Goal: Task Accomplishment & Management: Use online tool/utility

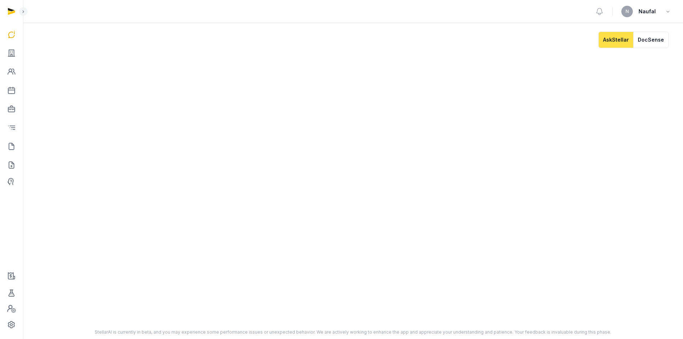
click at [11, 12] on div at bounding box center [11, 11] width 23 height 23
click at [21, 12] on icon at bounding box center [23, 11] width 6 height 9
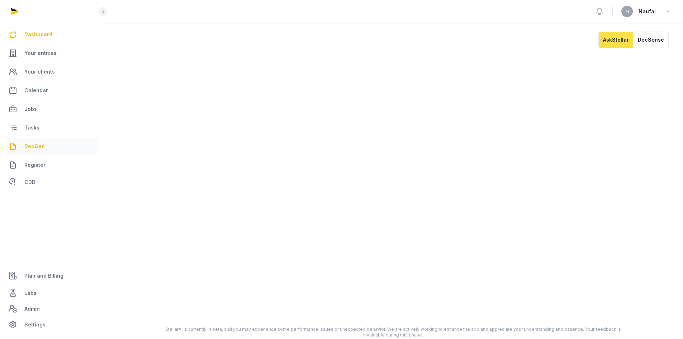
click at [47, 146] on link "DocGen" at bounding box center [51, 146] width 91 height 17
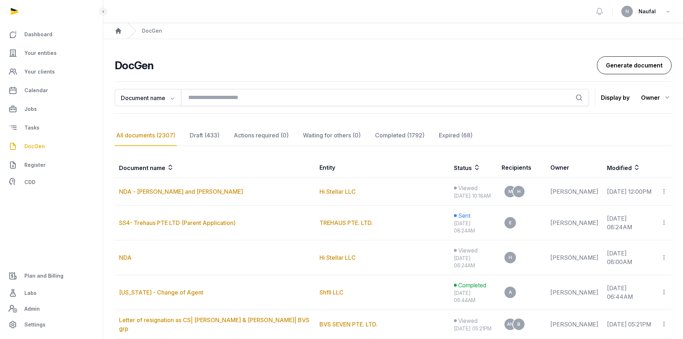
click at [622, 71] on link "Generate document" at bounding box center [634, 65] width 75 height 18
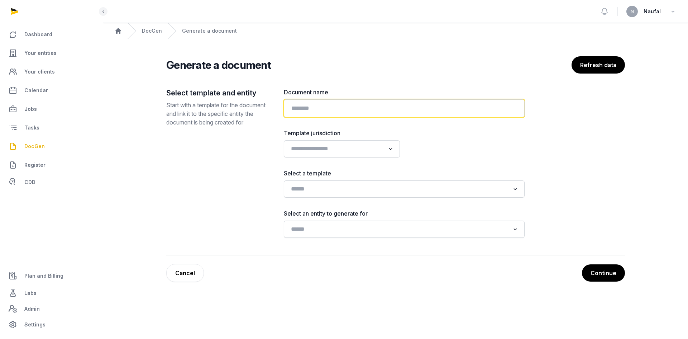
click at [354, 112] on input "text" at bounding box center [404, 108] width 241 height 18
type input "*"
type input "**********"
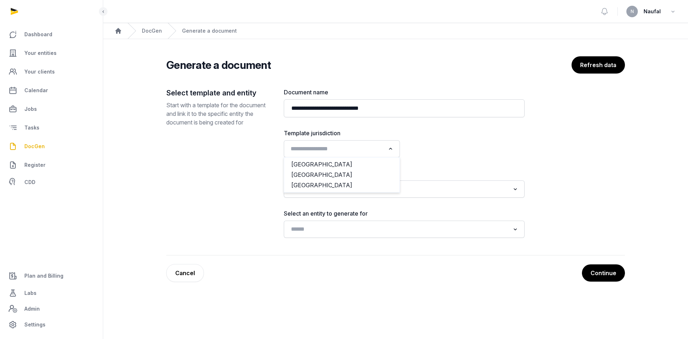
click at [331, 153] on input "Search for option" at bounding box center [336, 149] width 97 height 10
click at [337, 152] on input "Search for option" at bounding box center [336, 149] width 97 height 10
click at [444, 148] on div at bounding box center [467, 143] width 116 height 29
click at [383, 150] on input "Search for option" at bounding box center [336, 149] width 97 height 10
click at [347, 172] on li "[GEOGRAPHIC_DATA]" at bounding box center [341, 175] width 115 height 10
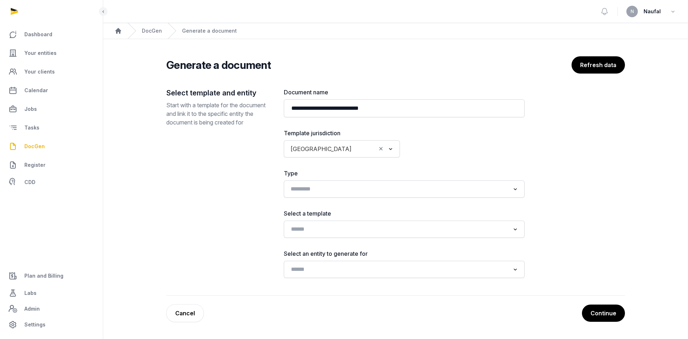
click at [401, 186] on input "Search for option" at bounding box center [399, 189] width 222 height 10
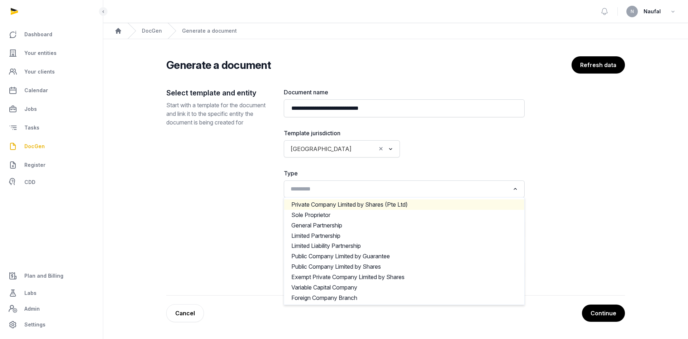
click at [388, 205] on li "Private Company Limited by Shares (Pte Ltd)" at bounding box center [404, 204] width 240 height 10
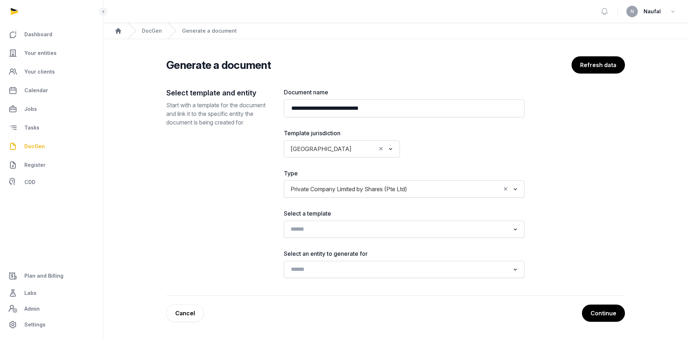
click at [440, 226] on input "Search for option" at bounding box center [399, 229] width 222 height 10
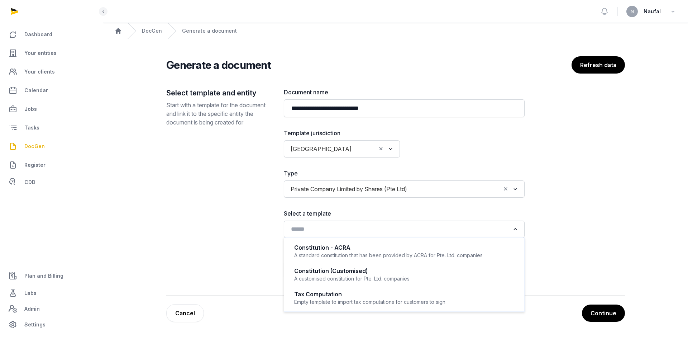
click at [611, 217] on div "**********" at bounding box center [395, 192] width 459 height 208
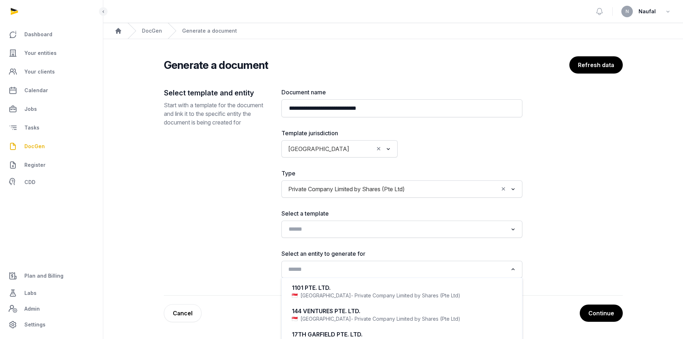
click at [464, 266] on input "Search for option" at bounding box center [397, 269] width 222 height 10
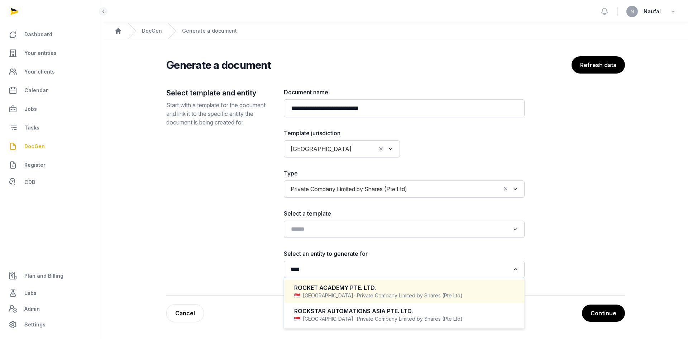
click at [457, 292] on div "Singapore - Private Company Limited by Shares (Pte Ltd)" at bounding box center [404, 295] width 220 height 7
type input "****"
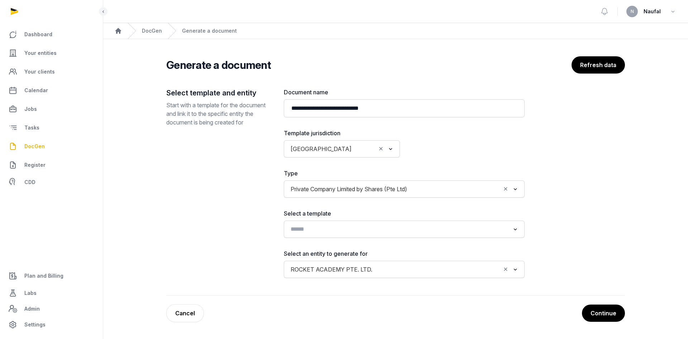
click at [488, 226] on input "Search for option" at bounding box center [399, 229] width 222 height 10
click at [601, 188] on div "**********" at bounding box center [395, 192] width 459 height 208
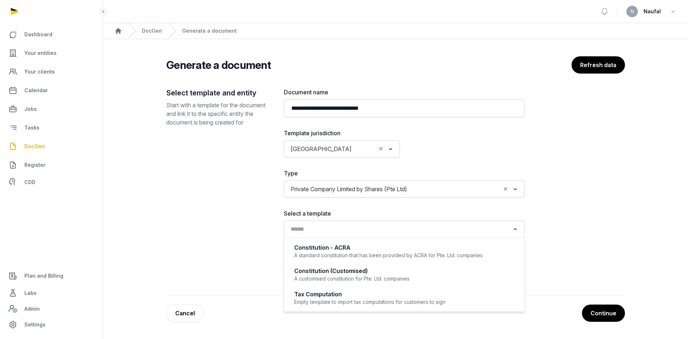
click at [409, 224] on input "Search for option" at bounding box center [399, 229] width 222 height 10
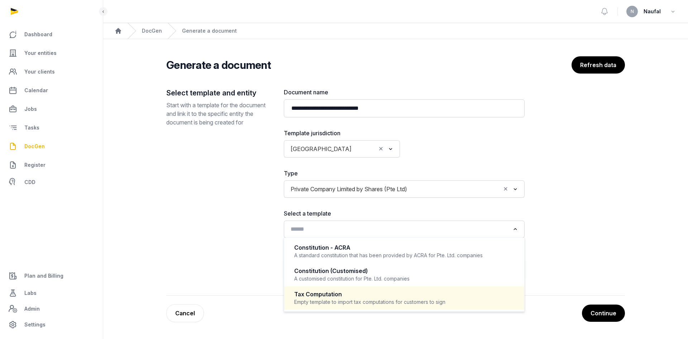
click at [410, 294] on div "Tax Computation" at bounding box center [404, 294] width 220 height 8
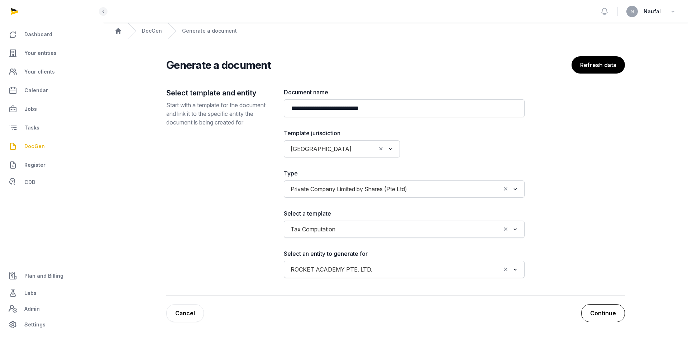
click at [615, 314] on button "Continue" at bounding box center [604, 313] width 44 height 18
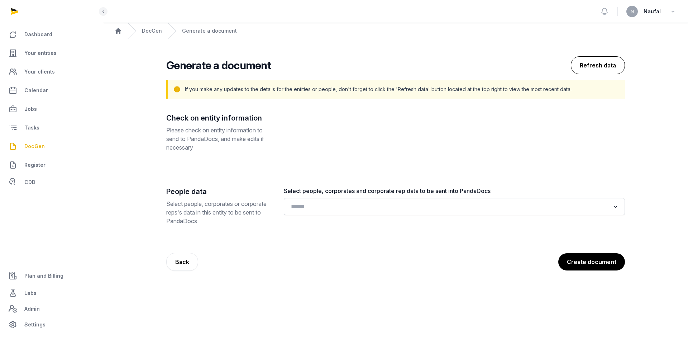
click at [593, 65] on button "Refresh data" at bounding box center [598, 65] width 54 height 18
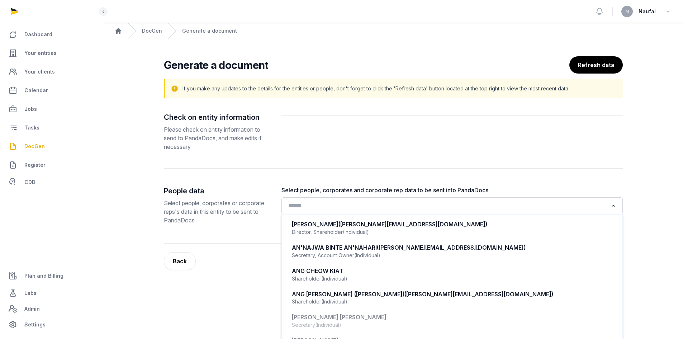
click at [440, 203] on input "Search for option" at bounding box center [447, 206] width 322 height 10
click at [473, 143] on div at bounding box center [451, 131] width 341 height 39
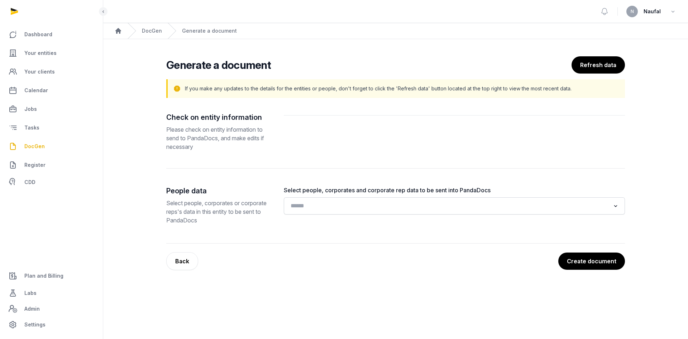
click at [440, 210] on input "Search for option" at bounding box center [449, 206] width 322 height 10
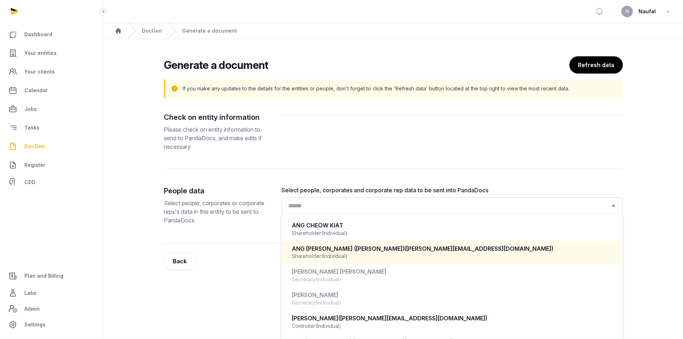
scroll to position [14, 0]
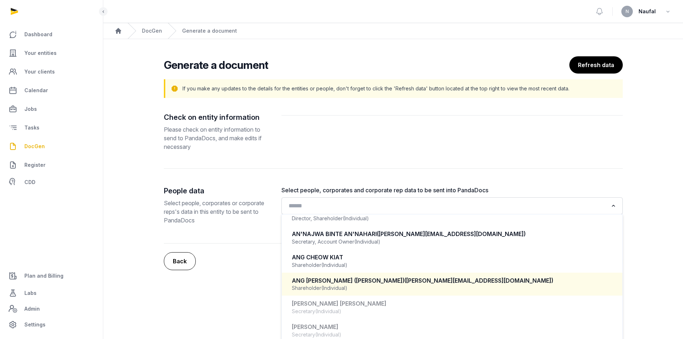
click at [184, 257] on button "Back" at bounding box center [180, 261] width 32 height 18
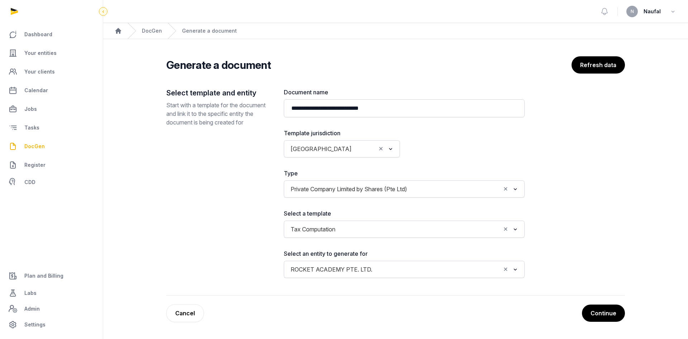
click at [101, 12] on icon at bounding box center [103, 11] width 6 height 9
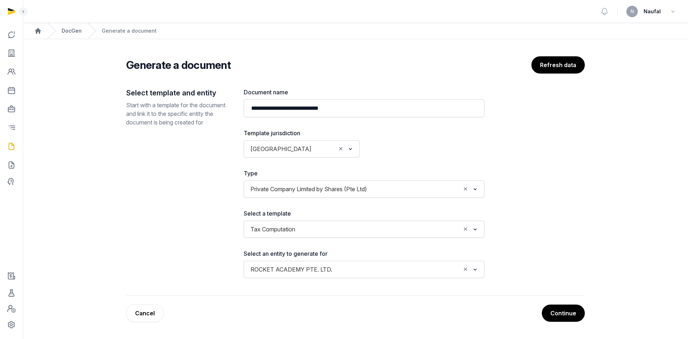
click at [75, 29] on link "DocGen" at bounding box center [72, 30] width 20 height 7
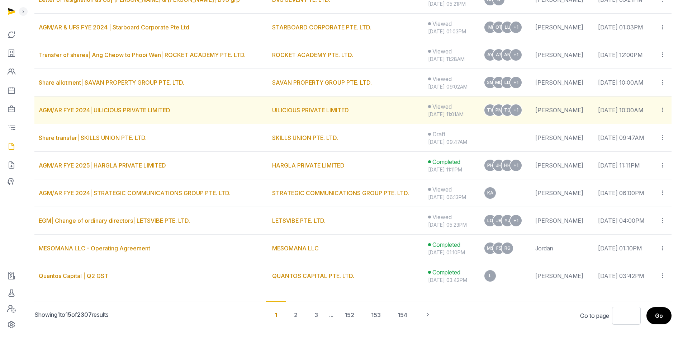
scroll to position [316, 0]
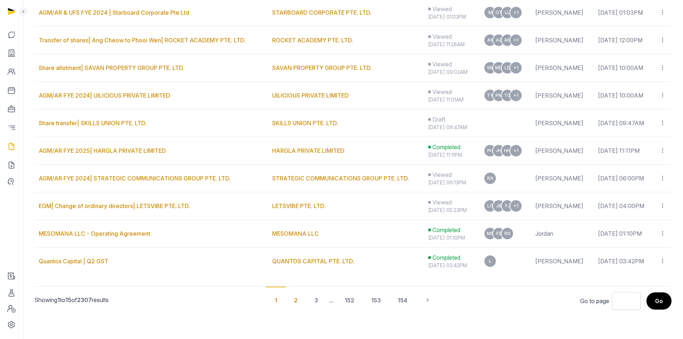
click at [306, 301] on div "2" at bounding box center [316, 299] width 21 height 27
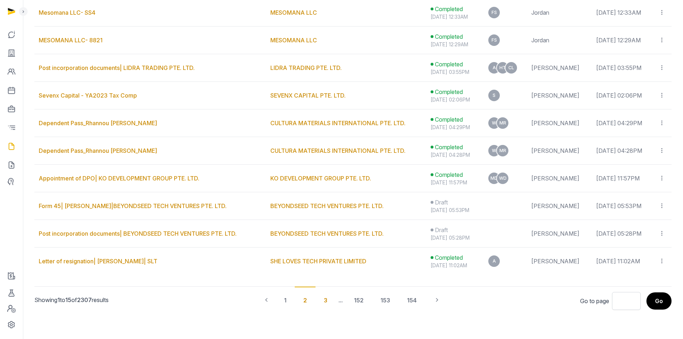
click at [327, 300] on div "3" at bounding box center [325, 299] width 21 height 27
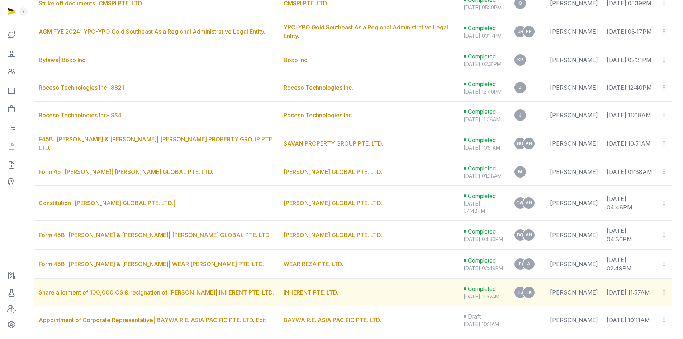
scroll to position [359, 0]
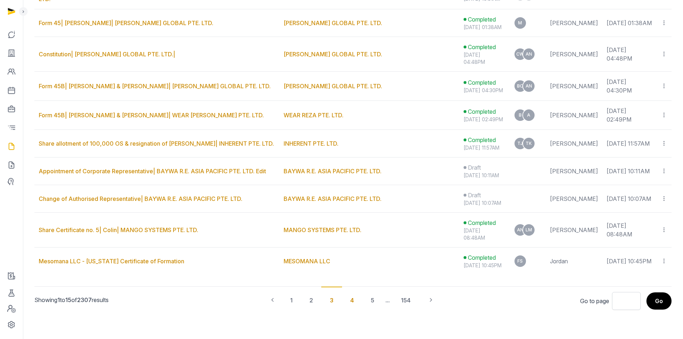
click at [362, 307] on div "4" at bounding box center [372, 299] width 21 height 27
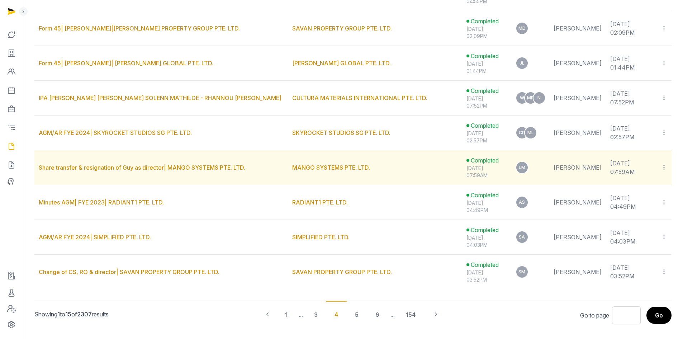
scroll to position [424, 0]
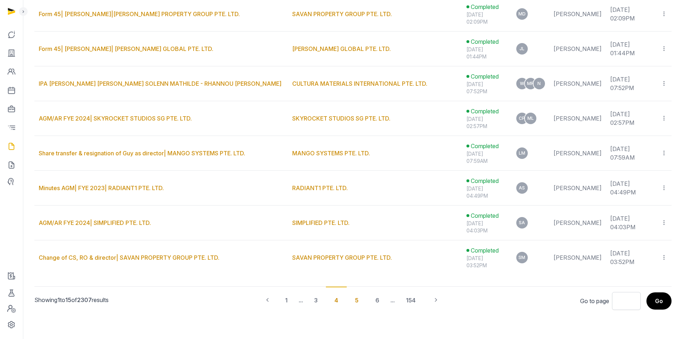
click at [367, 300] on div "5" at bounding box center [377, 299] width 21 height 27
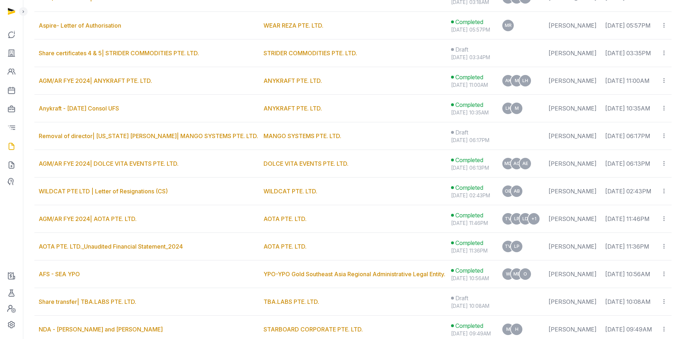
scroll to position [343, 0]
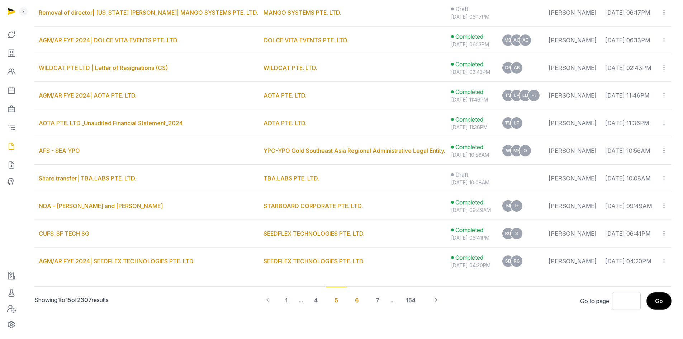
click at [367, 300] on div "6" at bounding box center [377, 299] width 21 height 27
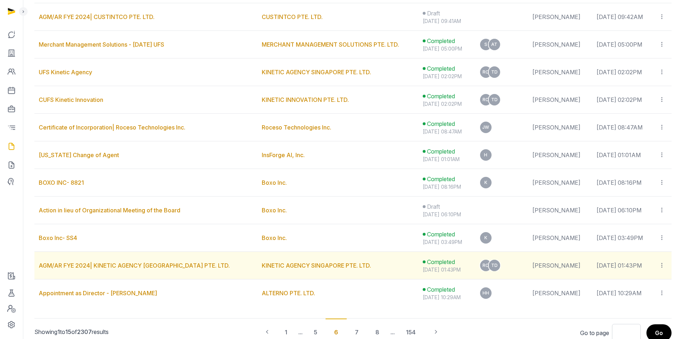
scroll to position [173, 0]
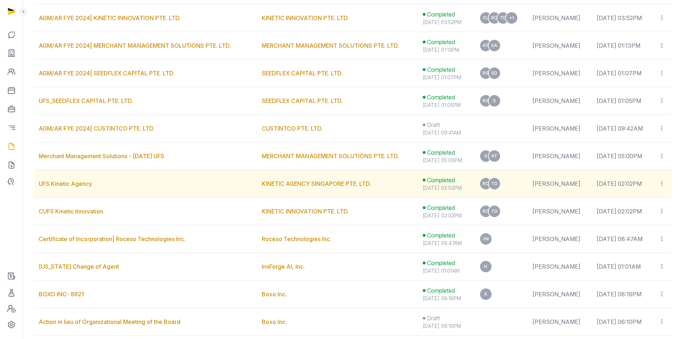
click at [197, 190] on td "UFS Kinetic Agency" at bounding box center [145, 184] width 223 height 28
click at [64, 185] on link "UFS Kinetic Agency" at bounding box center [65, 183] width 53 height 7
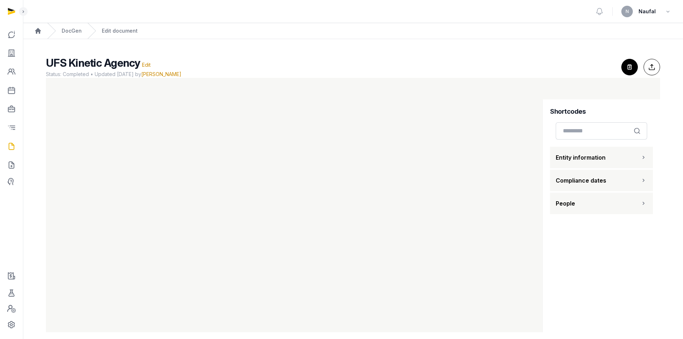
click at [617, 155] on button "Entity information" at bounding box center [601, 158] width 103 height 22
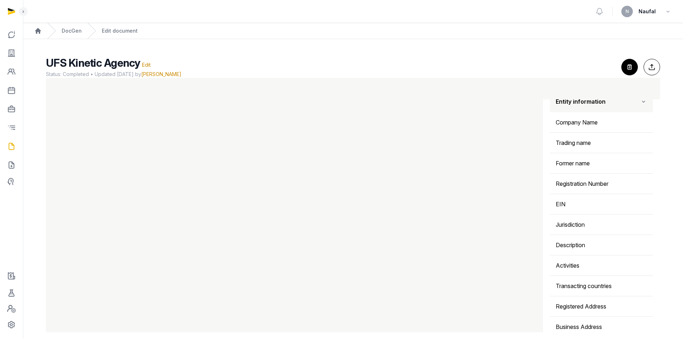
scroll to position [14, 0]
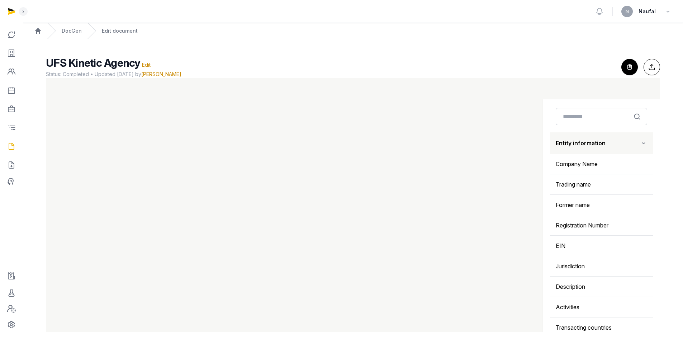
click at [640, 145] on icon "button" at bounding box center [643, 143] width 7 height 9
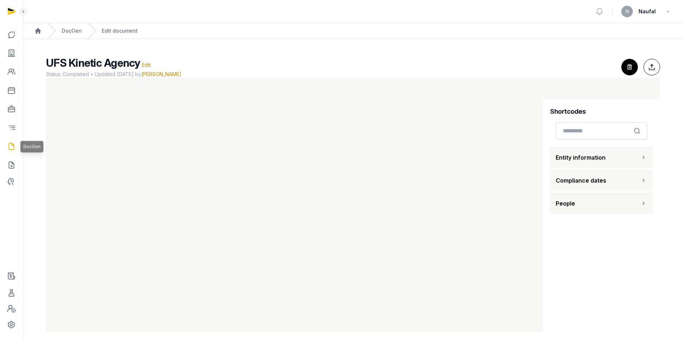
click at [13, 147] on icon at bounding box center [11, 146] width 9 height 11
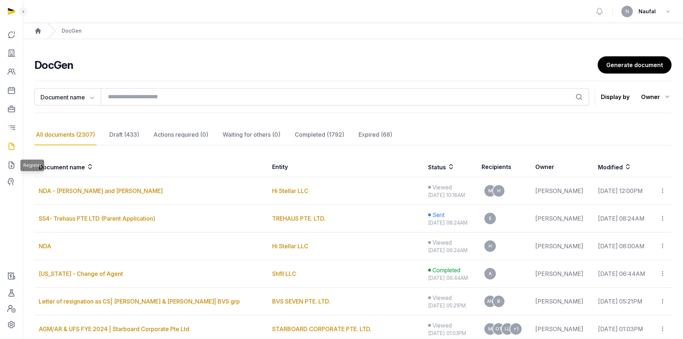
click at [11, 167] on icon at bounding box center [11, 164] width 9 height 11
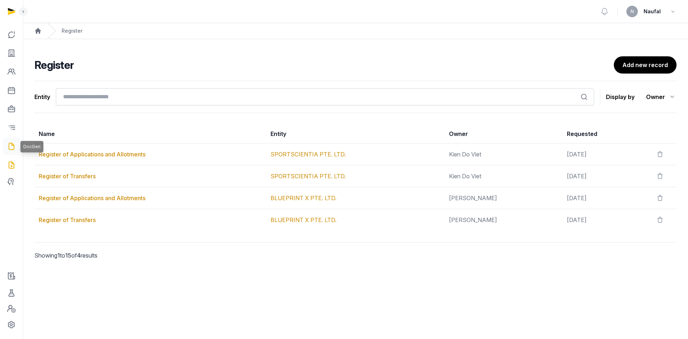
click at [8, 144] on icon at bounding box center [11, 146] width 9 height 11
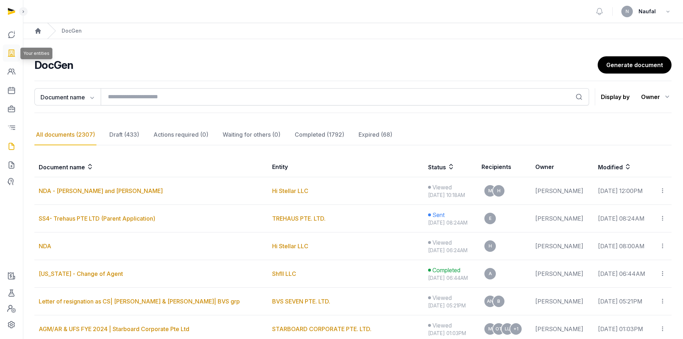
click at [10, 49] on icon at bounding box center [11, 52] width 9 height 11
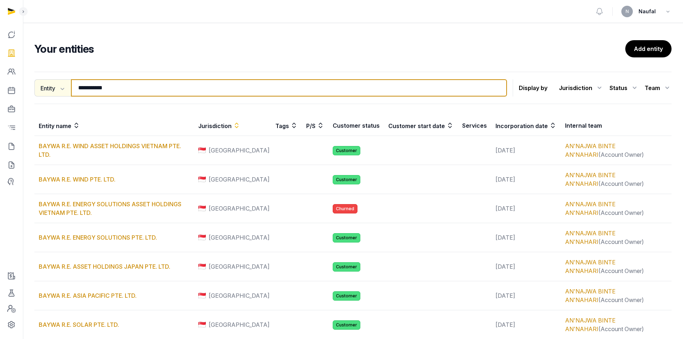
drag, startPoint x: 162, startPoint y: 90, endPoint x: 68, endPoint y: 89, distance: 93.9
click at [68, 89] on div "**********" at bounding box center [270, 87] width 473 height 17
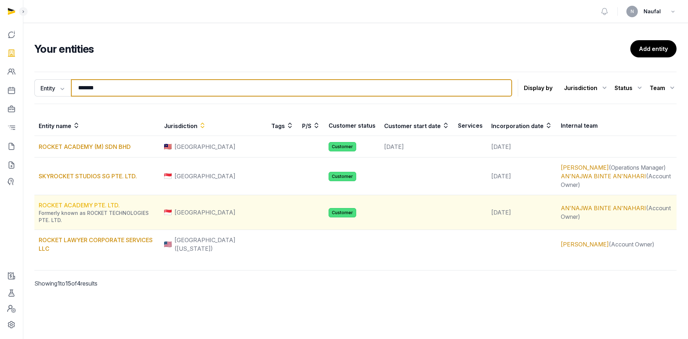
type input "******"
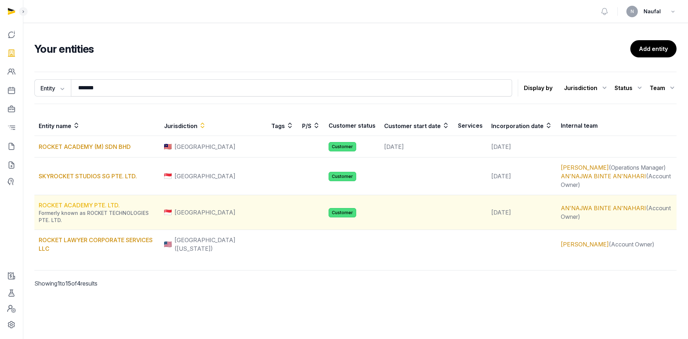
click at [115, 201] on link "ROCKET ACADEMY PTE. LTD." at bounding box center [79, 204] width 81 height 7
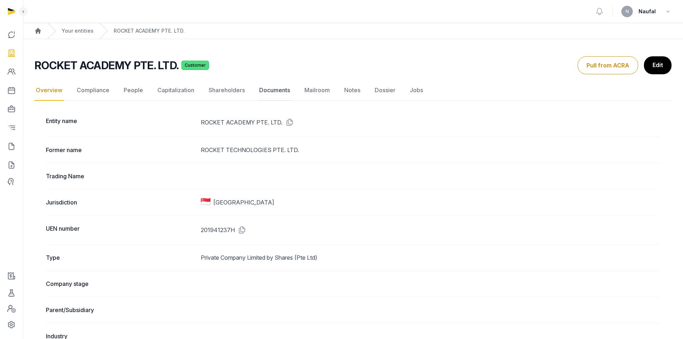
click at [271, 91] on link "Documents" at bounding box center [275, 90] width 34 height 21
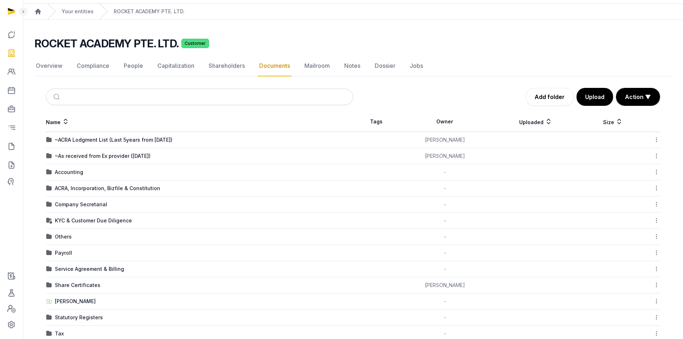
scroll to position [36, 0]
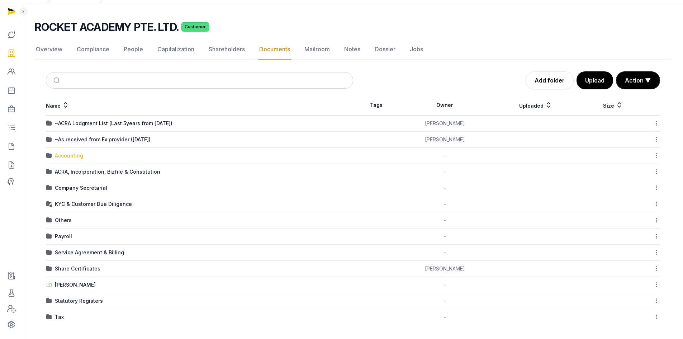
click at [71, 156] on div "Accounting" at bounding box center [69, 155] width 28 height 7
click at [0, 0] on div "Loading" at bounding box center [0, 0] width 0 height 0
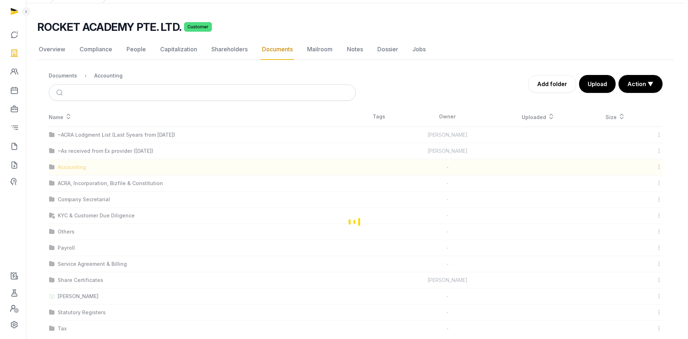
scroll to position [0, 0]
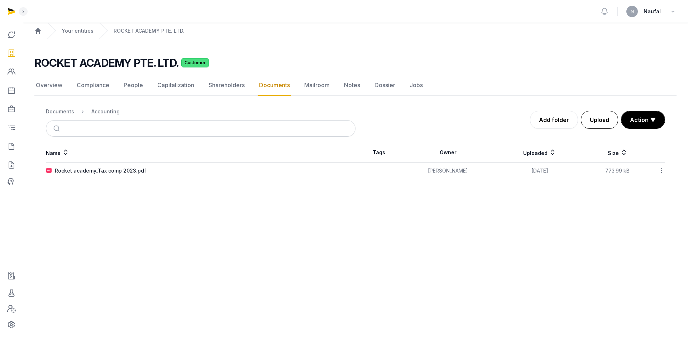
click at [602, 125] on button "Upload" at bounding box center [599, 120] width 37 height 18
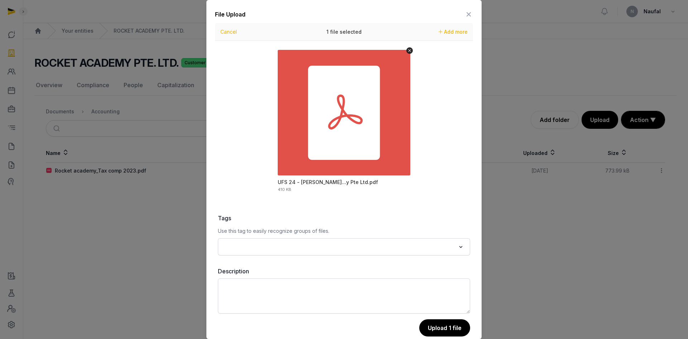
click at [415, 239] on div "Loading..." at bounding box center [344, 246] width 252 height 17
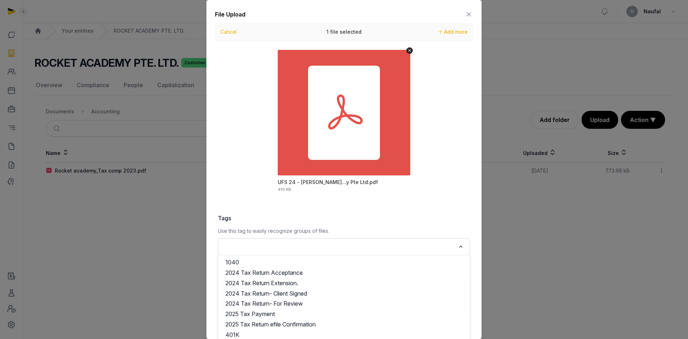
click at [456, 245] on div "Loading..." at bounding box center [461, 245] width 10 height 11
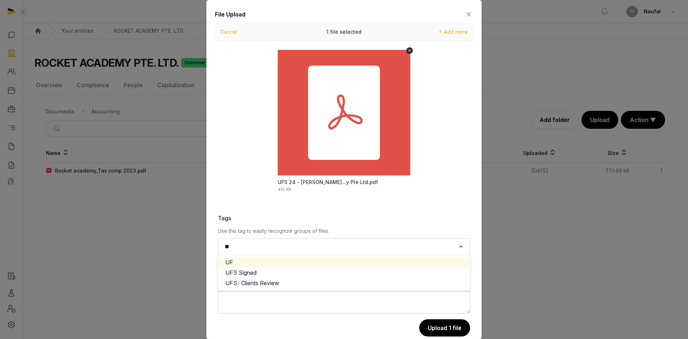
click at [364, 264] on li "UF" at bounding box center [344, 262] width 252 height 10
type input "**"
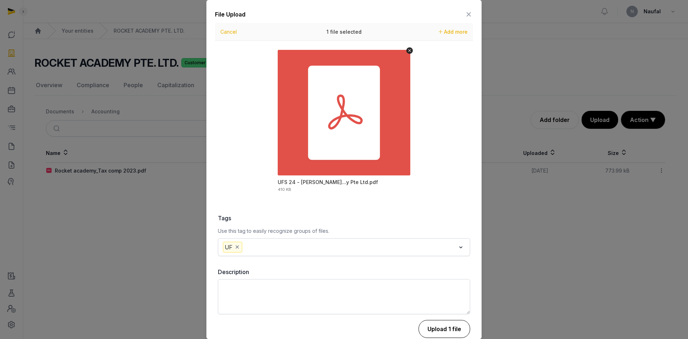
click at [456, 330] on button "Upload 1 file" at bounding box center [445, 329] width 52 height 18
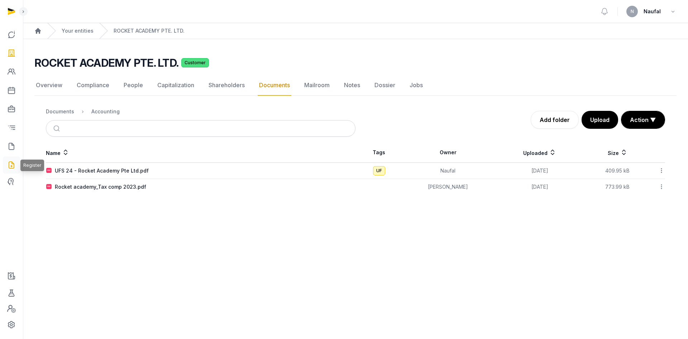
click at [10, 163] on icon at bounding box center [11, 164] width 9 height 11
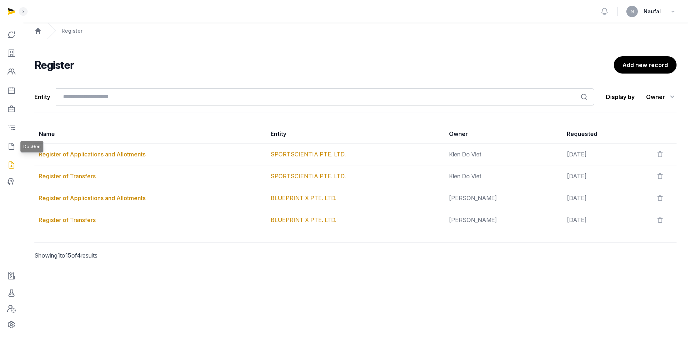
click at [10, 144] on icon at bounding box center [11, 146] width 9 height 11
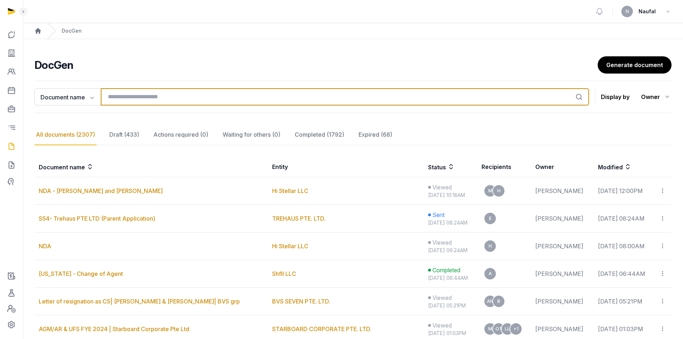
click at [227, 92] on input "search" at bounding box center [345, 96] width 488 height 17
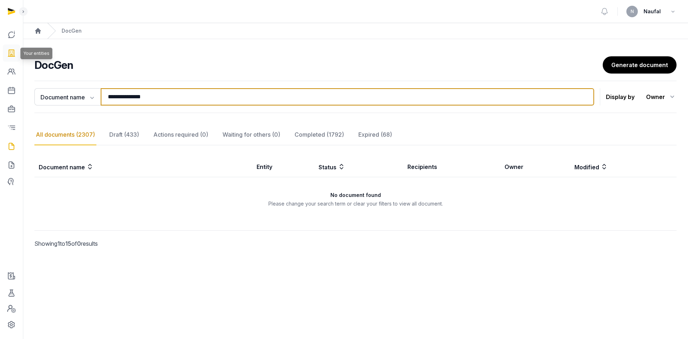
type input "**********"
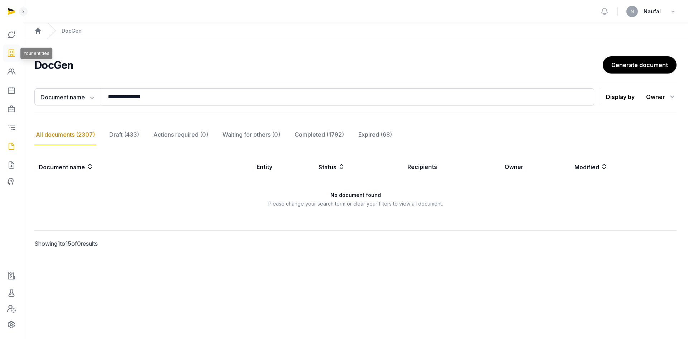
click at [12, 54] on icon at bounding box center [11, 52] width 9 height 11
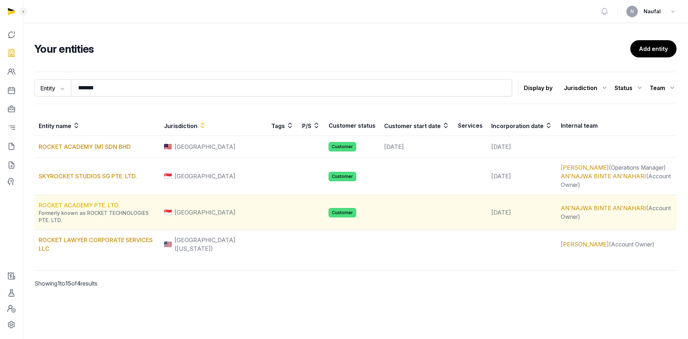
click at [108, 201] on link "ROCKET ACADEMY PTE. LTD." at bounding box center [79, 204] width 81 height 7
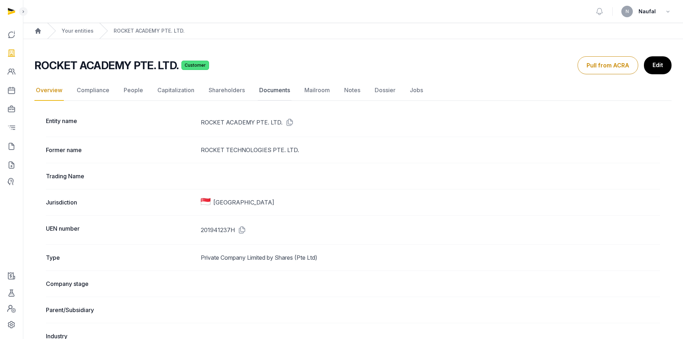
click at [277, 92] on link "Documents" at bounding box center [275, 90] width 34 height 21
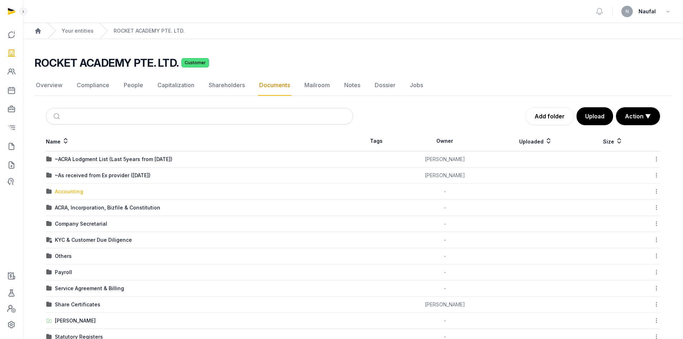
click at [76, 192] on div "Accounting" at bounding box center [69, 191] width 28 height 7
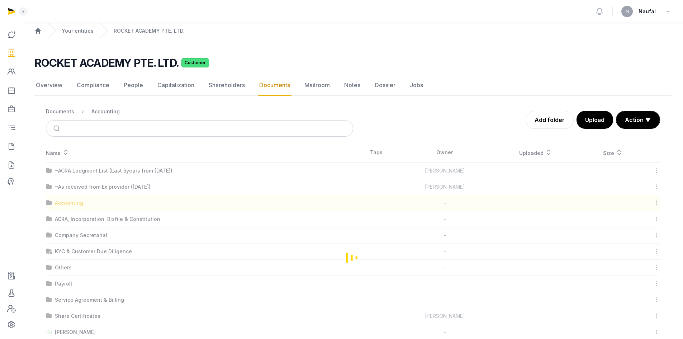
click at [76, 192] on div "Loading" at bounding box center [352, 257] width 637 height 230
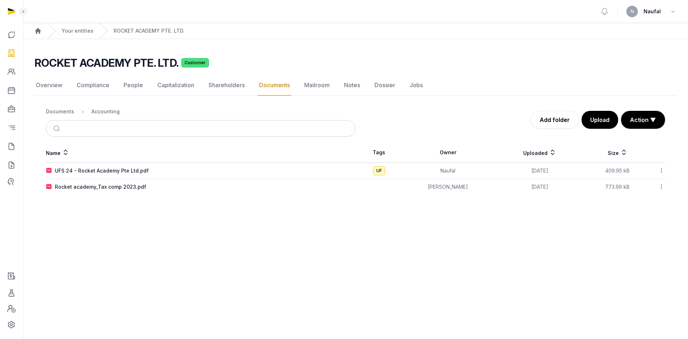
click at [660, 170] on icon at bounding box center [662, 171] width 6 height 8
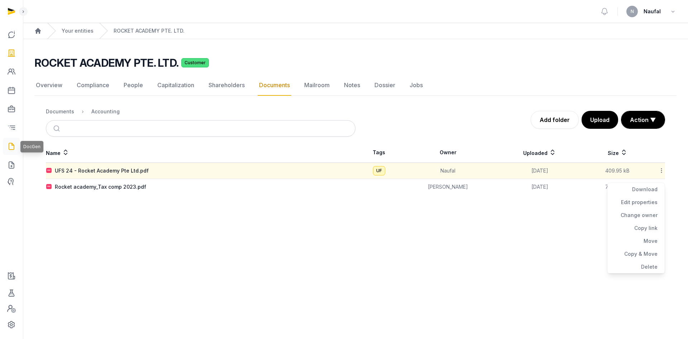
click at [12, 146] on icon at bounding box center [11, 146] width 9 height 11
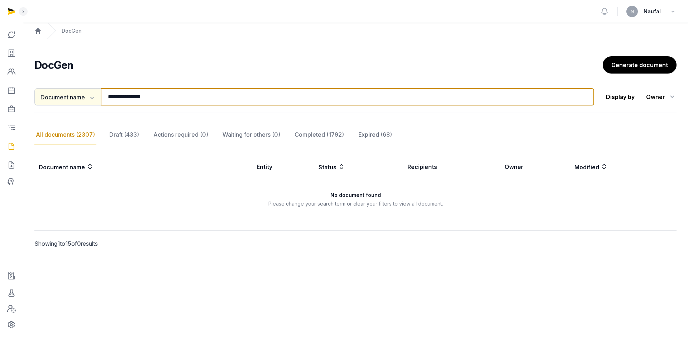
drag, startPoint x: 186, startPoint y: 95, endPoint x: 52, endPoint y: 92, distance: 134.8
click at [52, 92] on div "**********" at bounding box center [314, 96] width 560 height 17
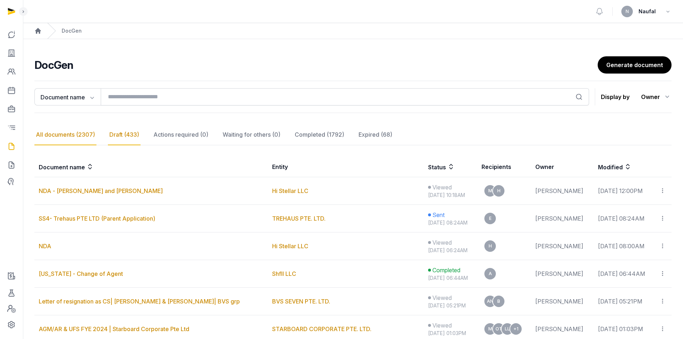
click at [152, 137] on div "Draft (433)" at bounding box center [181, 134] width 58 height 21
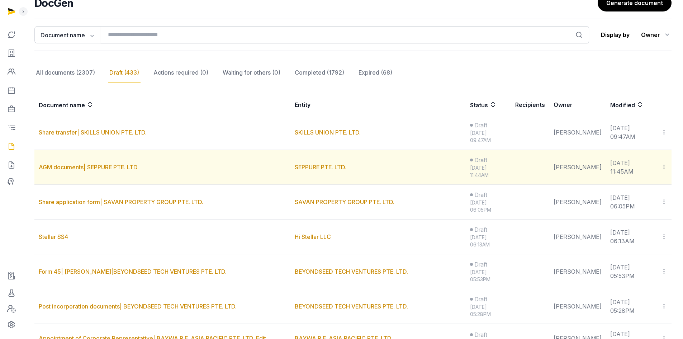
scroll to position [72, 0]
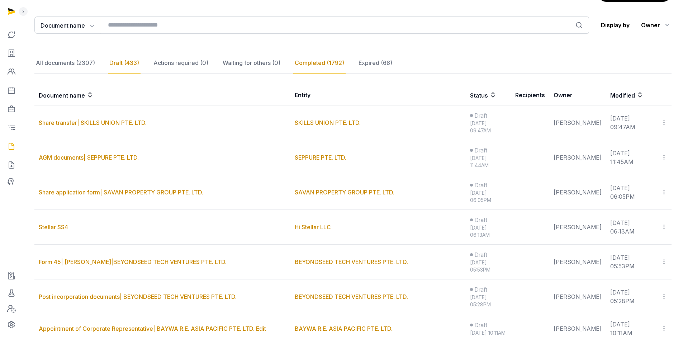
click at [357, 61] on div "Completed (1792)" at bounding box center [375, 63] width 37 height 21
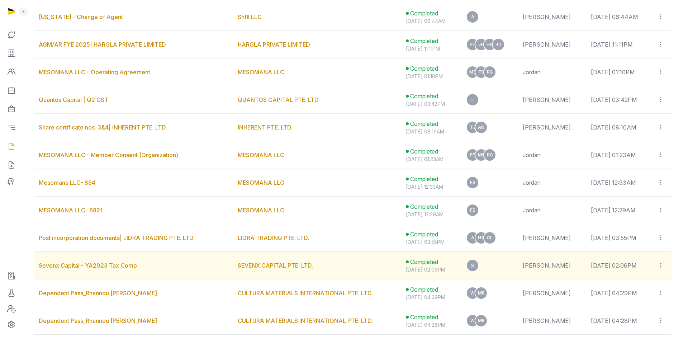
scroll to position [316, 0]
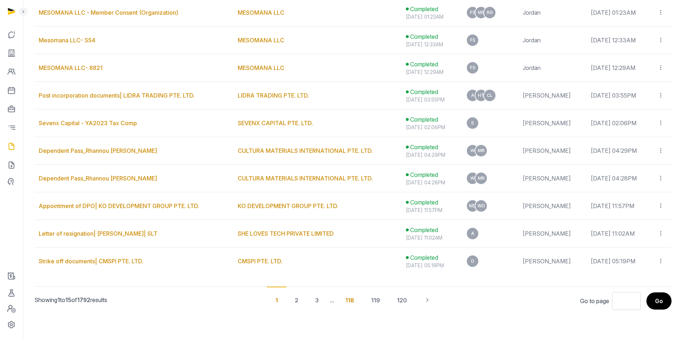
click at [362, 302] on div "118" at bounding box center [375, 299] width 26 height 27
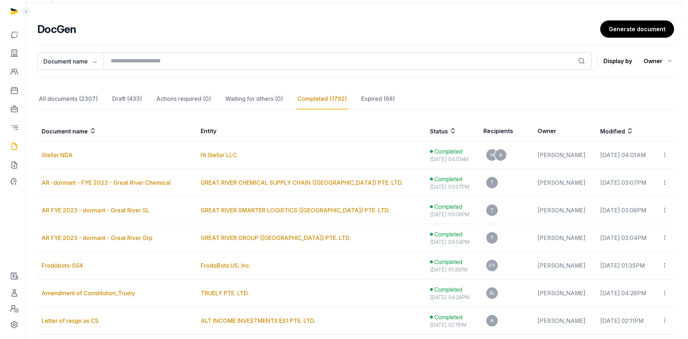
scroll to position [0, 0]
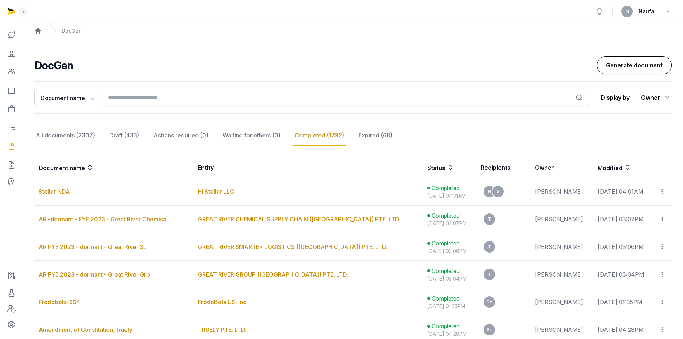
click at [637, 71] on link "Generate document" at bounding box center [634, 65] width 75 height 18
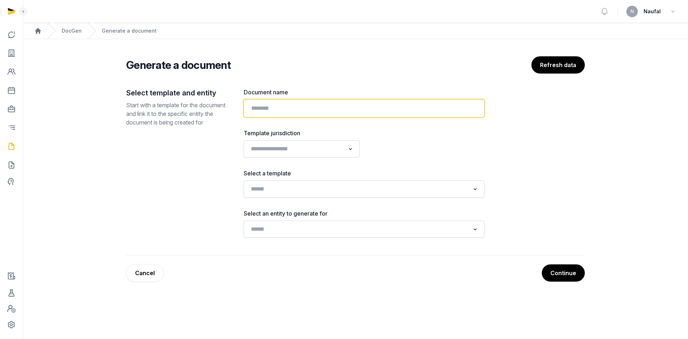
click at [364, 106] on input "text" at bounding box center [364, 108] width 241 height 18
click at [287, 109] on input "text" at bounding box center [364, 108] width 241 height 18
paste input "**********"
type input "**********"
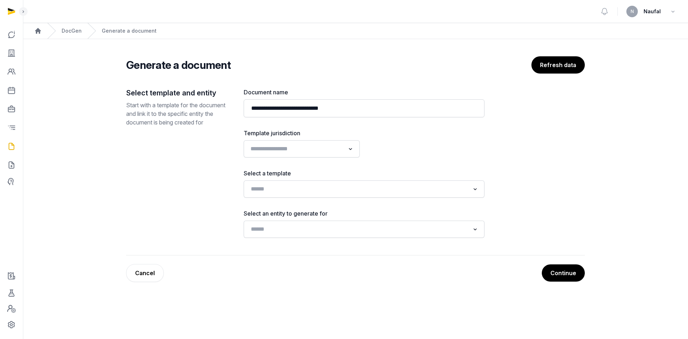
click at [346, 150] on div "Loading..." at bounding box center [351, 147] width 10 height 11
click at [406, 154] on div at bounding box center [427, 143] width 116 height 29
click at [389, 188] on input "Search for option" at bounding box center [359, 189] width 222 height 10
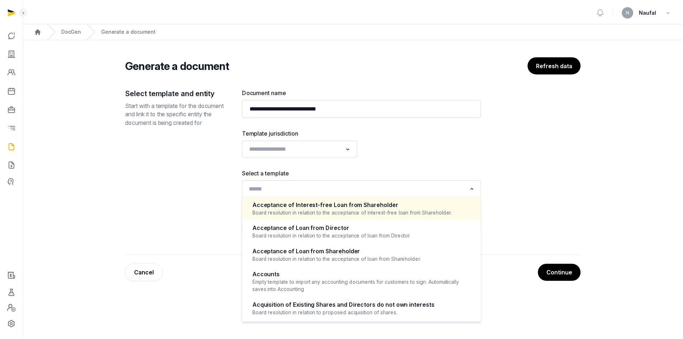
scroll to position [276, 0]
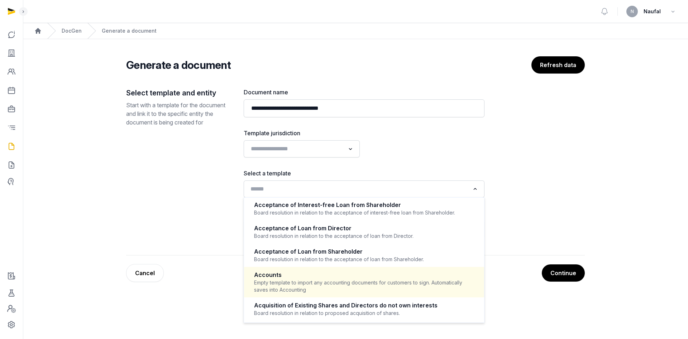
click at [367, 279] on div "Empty template to import any accounting documents for customers to sign. Automa…" at bounding box center [364, 286] width 220 height 14
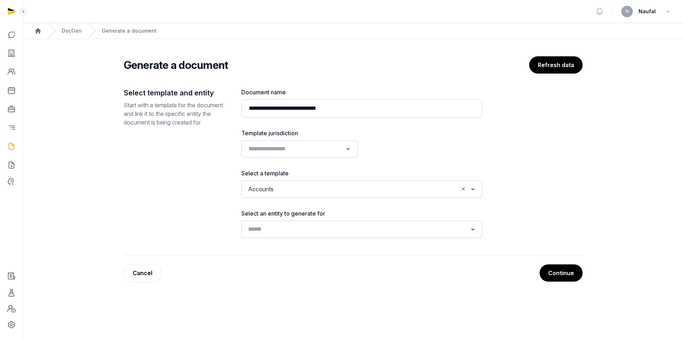
click at [389, 231] on input "Search for option" at bounding box center [357, 229] width 222 height 10
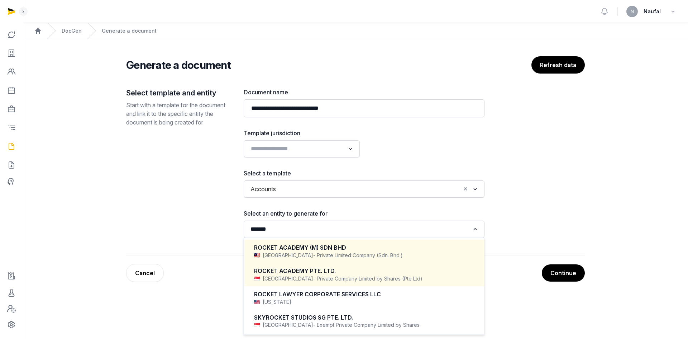
click at [399, 272] on div "ROCKET ACADEMY PTE. LTD." at bounding box center [364, 271] width 220 height 8
type input "******"
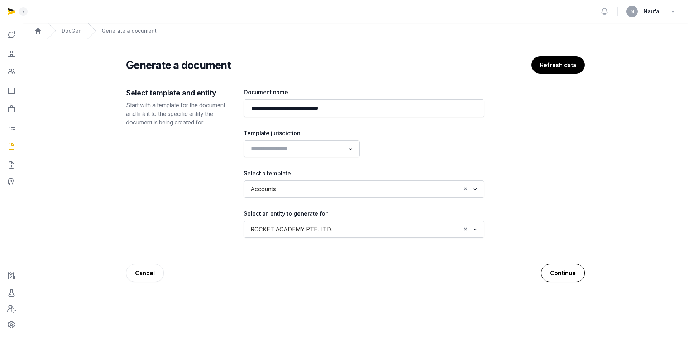
click at [552, 273] on button "Continue" at bounding box center [563, 273] width 44 height 18
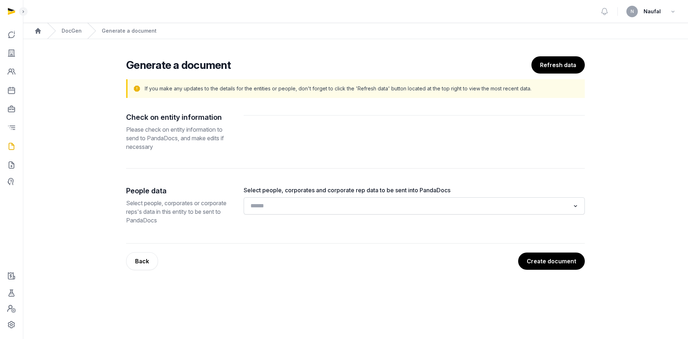
click at [311, 209] on input "Search for option" at bounding box center [409, 206] width 322 height 10
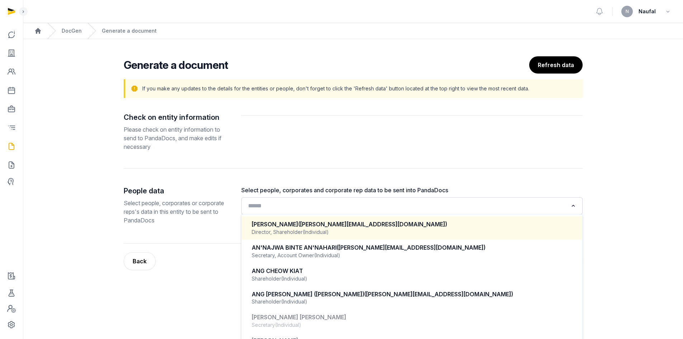
click at [357, 229] on div "Director, Shareholder (Individual)" at bounding box center [412, 231] width 321 height 7
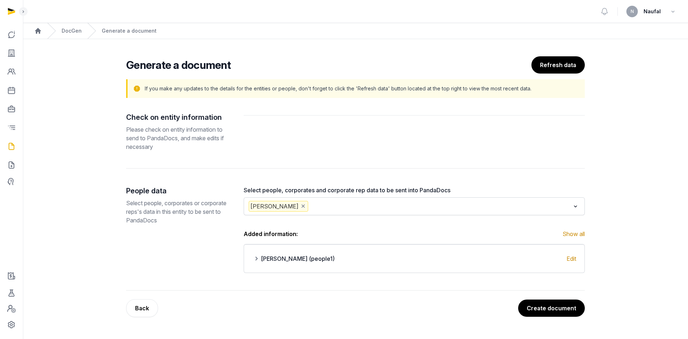
drag, startPoint x: 334, startPoint y: 12, endPoint x: 451, endPoint y: 147, distance: 178.9
click at [451, 147] on div at bounding box center [414, 131] width 341 height 39
click at [553, 309] on button "Create document" at bounding box center [551, 308] width 67 height 18
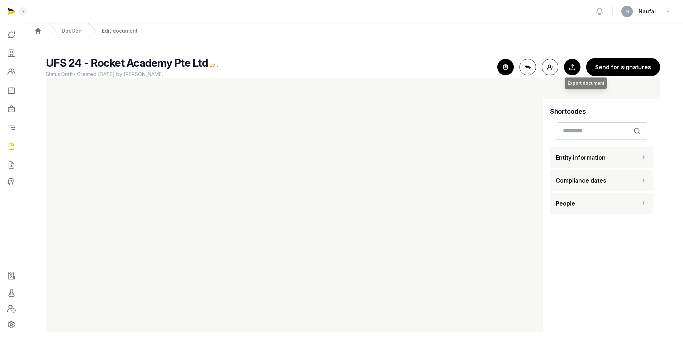
click at [576, 64] on button "Export to Documents Export document" at bounding box center [572, 67] width 16 height 16
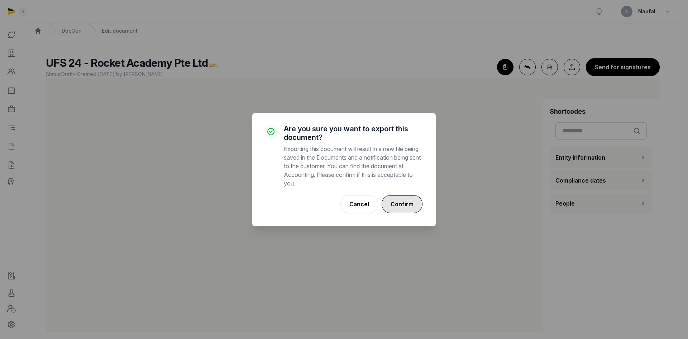
click at [403, 202] on button "Confirm" at bounding box center [402, 204] width 41 height 18
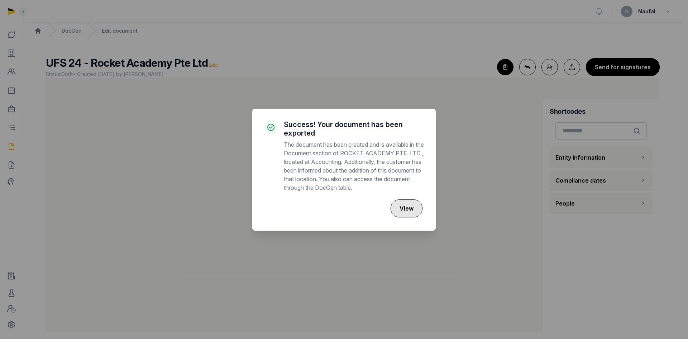
click at [397, 209] on button "View" at bounding box center [407, 208] width 32 height 18
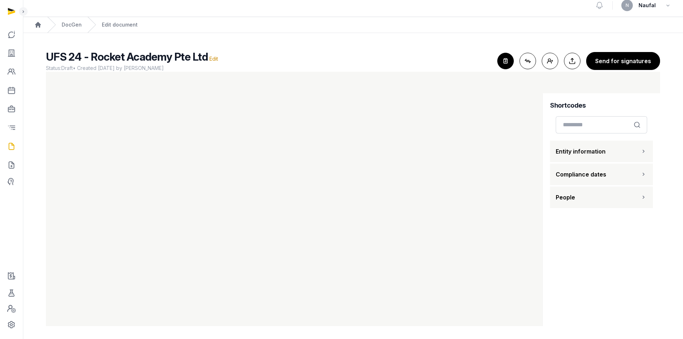
scroll to position [8, 0]
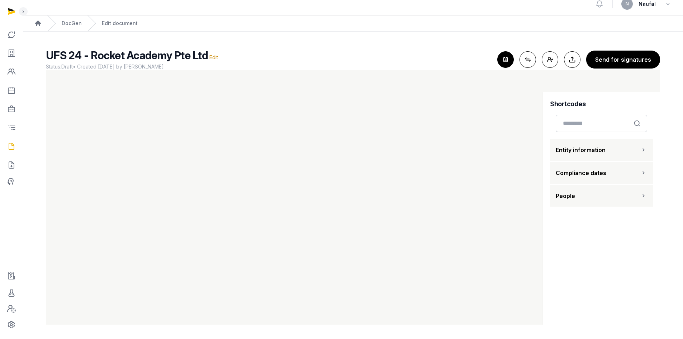
click at [627, 146] on button "Entity information" at bounding box center [601, 150] width 103 height 22
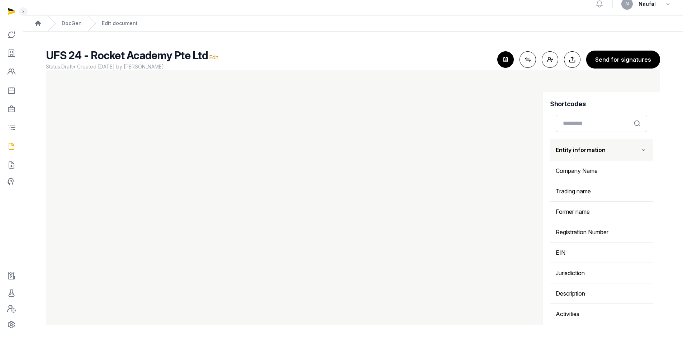
click at [627, 146] on button "Entity information" at bounding box center [601, 150] width 103 height 22
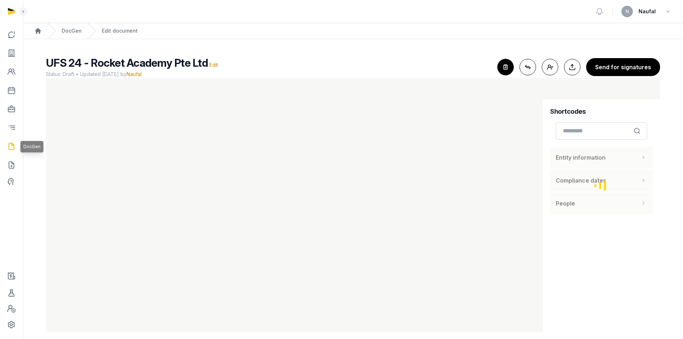
click at [10, 147] on icon at bounding box center [11, 146] width 9 height 11
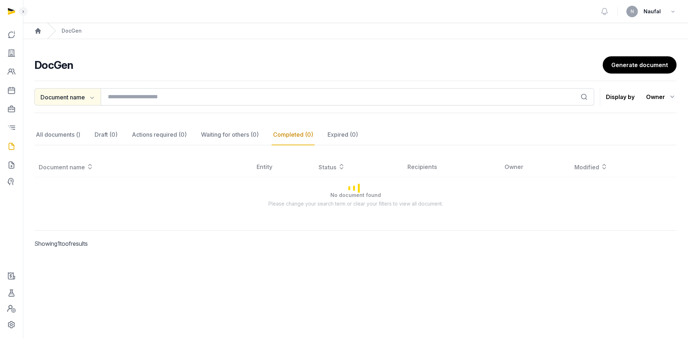
click at [90, 103] on button "Document name" at bounding box center [67, 96] width 66 height 17
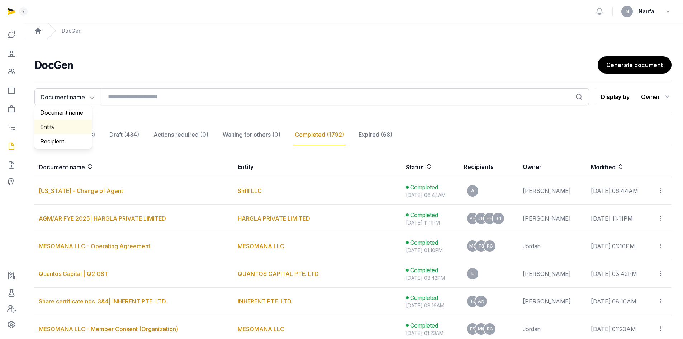
click at [76, 123] on div "Entity" at bounding box center [62, 127] width 57 height 14
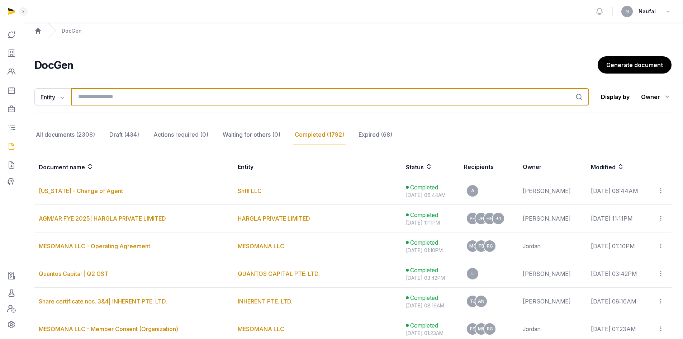
click at [108, 100] on input "search" at bounding box center [330, 96] width 518 height 17
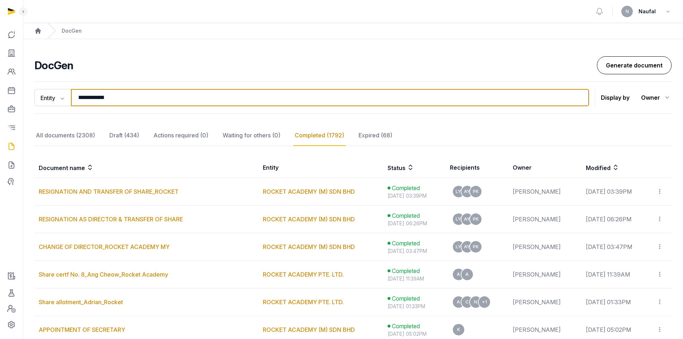
type input "**********"
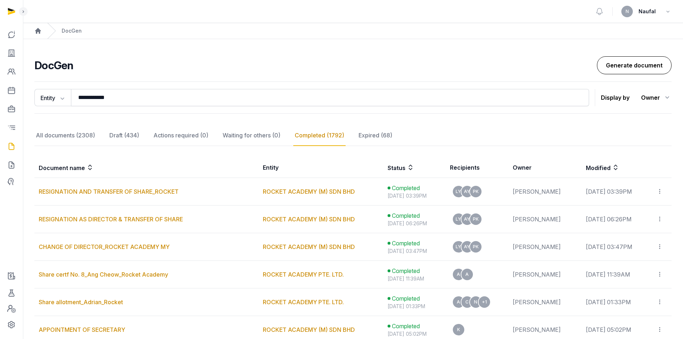
click at [640, 64] on link "Generate document" at bounding box center [634, 65] width 75 height 18
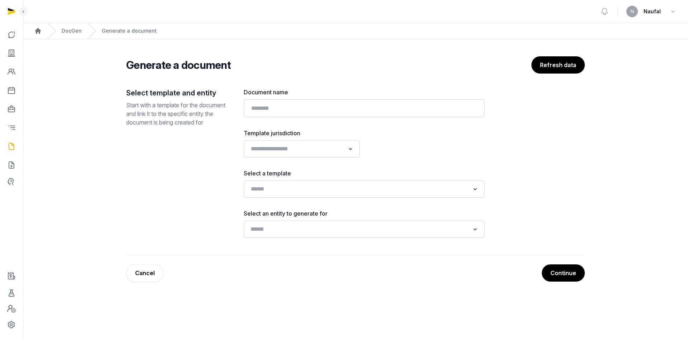
click at [305, 223] on div "Search for option" at bounding box center [358, 228] width 223 height 11
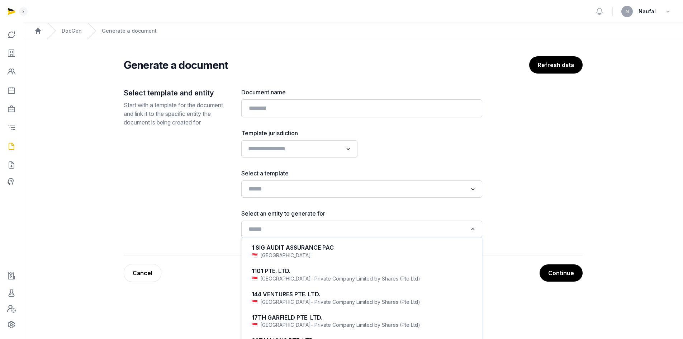
click at [332, 150] on input "Search for option" at bounding box center [294, 149] width 97 height 10
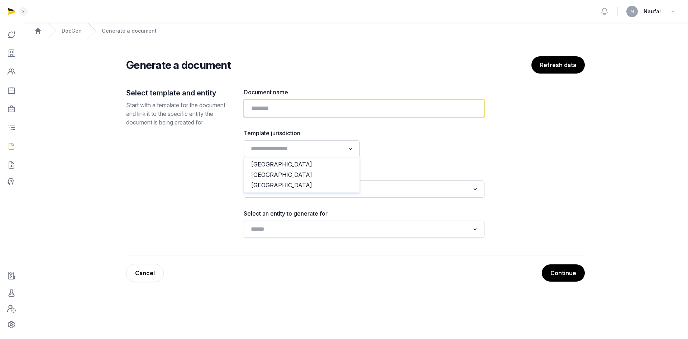
click at [350, 106] on input "text" at bounding box center [364, 108] width 241 height 18
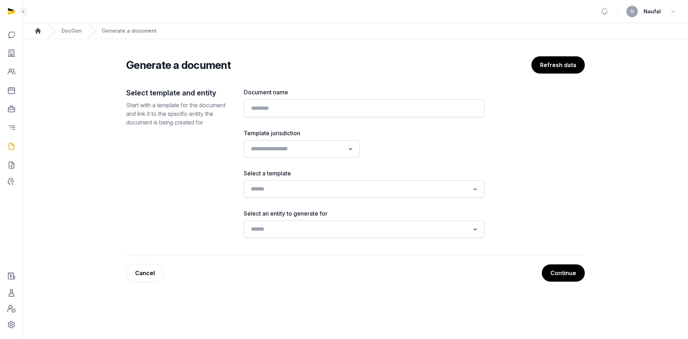
click at [37, 29] on icon "Breadcrumb" at bounding box center [38, 31] width 6 height 6
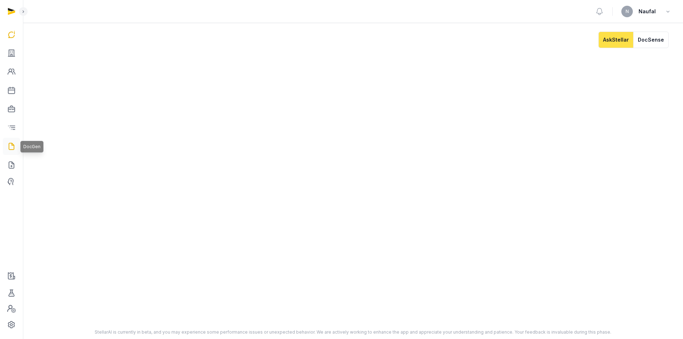
click at [12, 147] on icon at bounding box center [11, 146] width 9 height 11
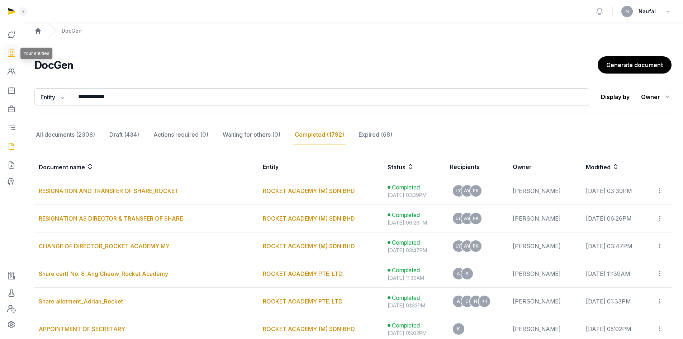
click at [6, 52] on link at bounding box center [11, 52] width 17 height 17
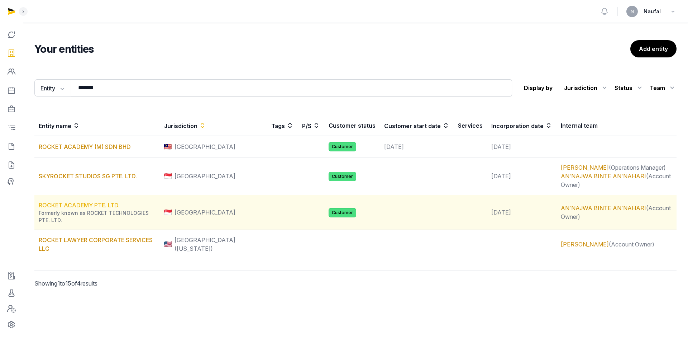
click at [94, 201] on link "ROCKET ACADEMY PTE. LTD." at bounding box center [79, 204] width 81 height 7
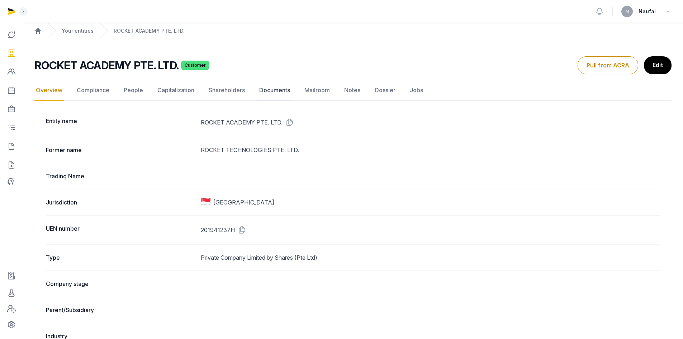
click at [276, 90] on link "Documents" at bounding box center [275, 90] width 34 height 21
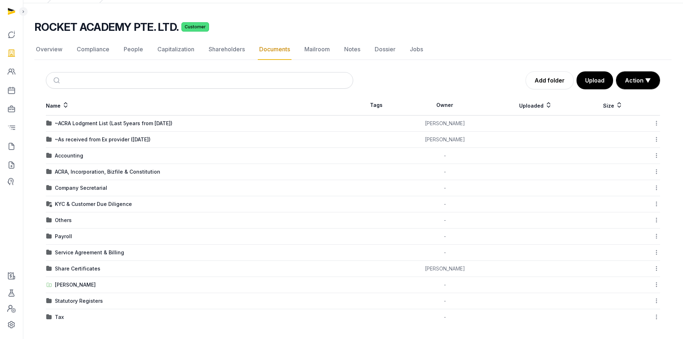
scroll to position [36, 0]
click at [68, 155] on div "Accounting" at bounding box center [69, 155] width 28 height 7
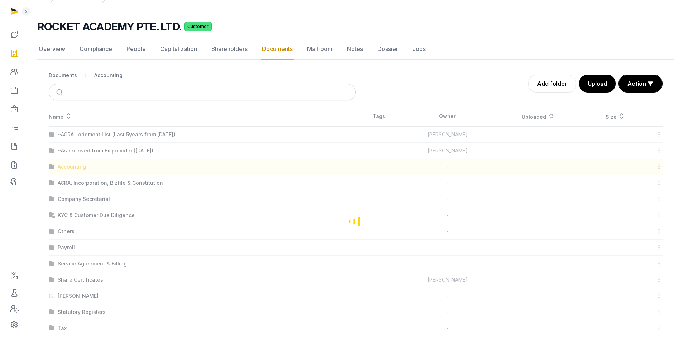
scroll to position [0, 0]
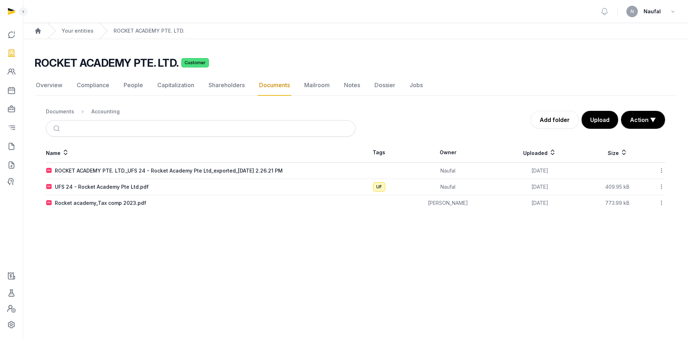
click at [661, 171] on icon at bounding box center [662, 171] width 6 height 8
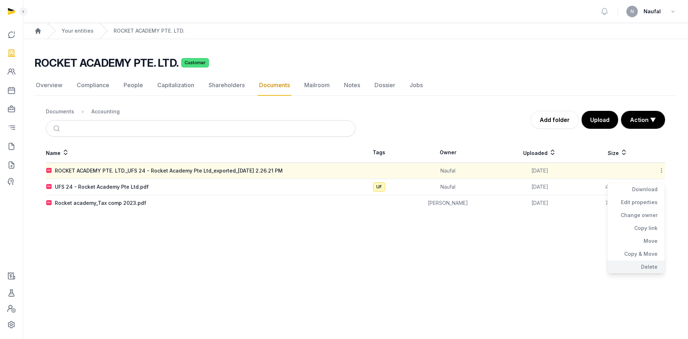
click at [644, 263] on div "Delete" at bounding box center [636, 266] width 57 height 13
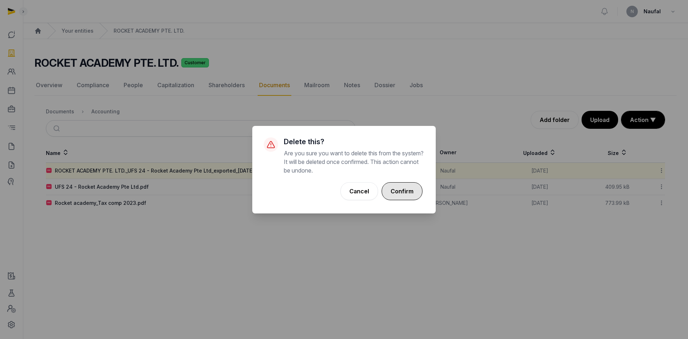
click at [393, 186] on button "Confirm" at bounding box center [402, 191] width 41 height 18
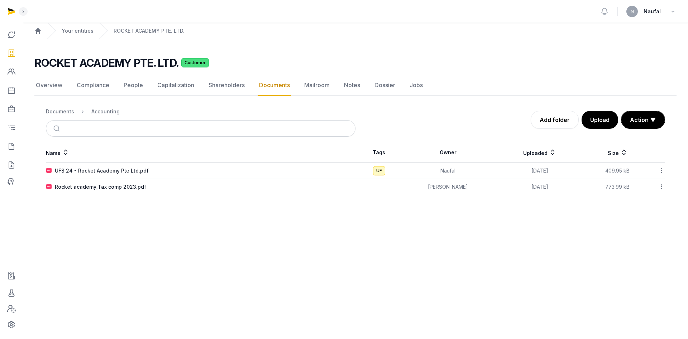
click at [661, 170] on icon at bounding box center [662, 171] width 6 height 8
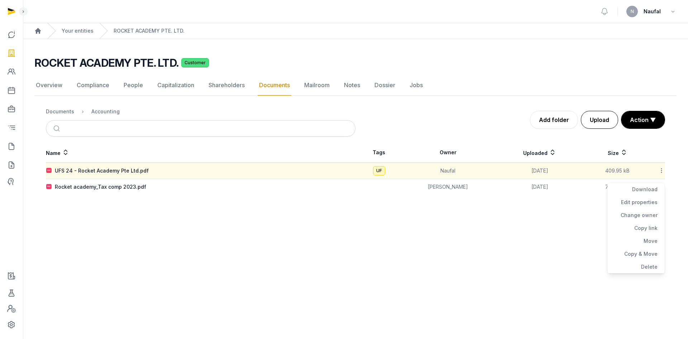
click at [614, 122] on button "Upload" at bounding box center [599, 120] width 37 height 18
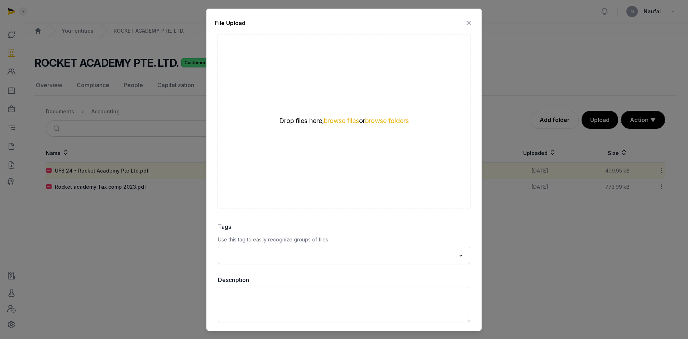
click at [469, 22] on icon at bounding box center [469, 22] width 9 height 11
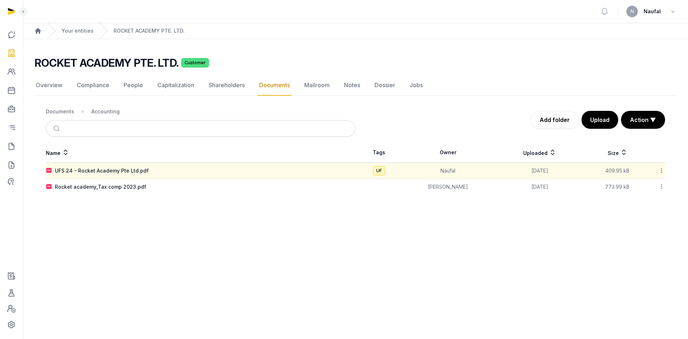
click at [661, 170] on icon at bounding box center [662, 171] width 6 height 8
click at [650, 260] on div "Copy & Move" at bounding box center [636, 266] width 57 height 13
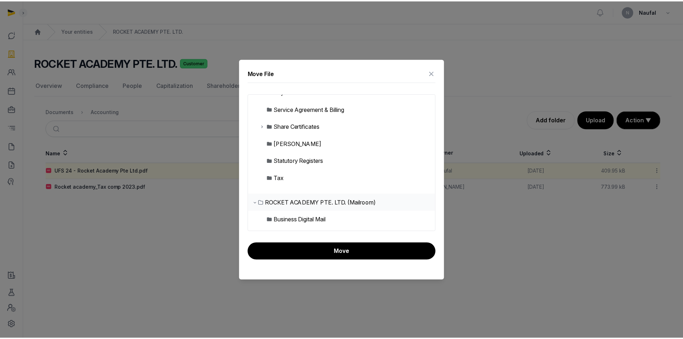
scroll to position [153, 0]
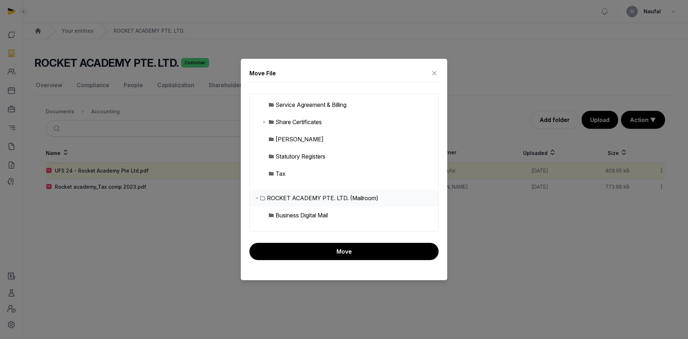
click at [509, 239] on div at bounding box center [344, 169] width 688 height 339
click at [436, 72] on icon at bounding box center [434, 72] width 9 height 11
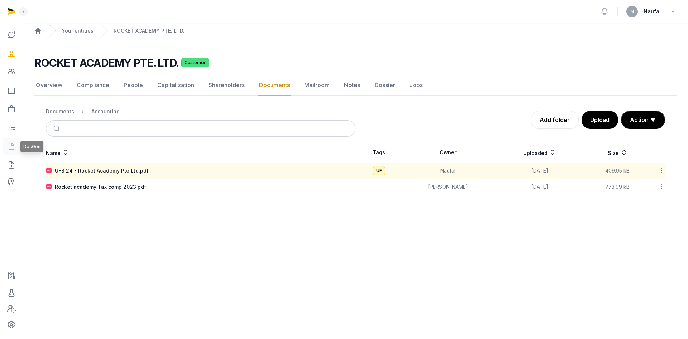
click at [13, 148] on icon at bounding box center [11, 146] width 9 height 11
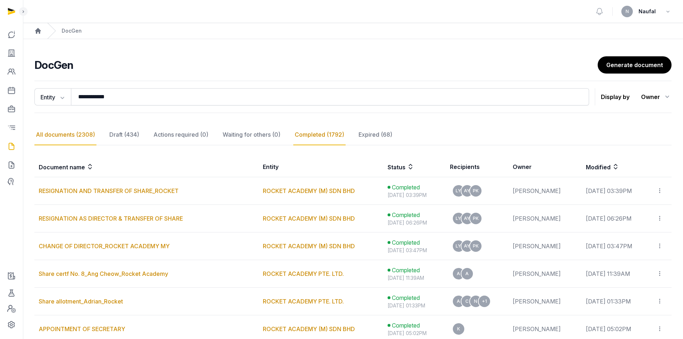
click at [79, 134] on div "All documents (2308)" at bounding box center [65, 134] width 62 height 21
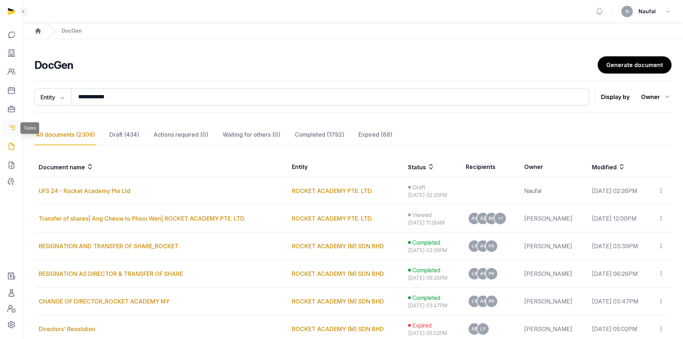
click at [10, 125] on icon at bounding box center [11, 127] width 9 height 11
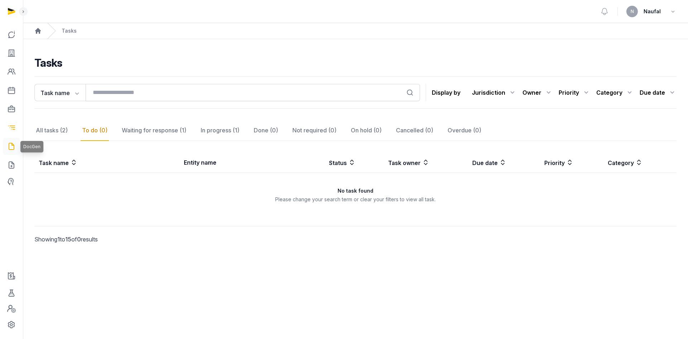
click at [13, 141] on icon at bounding box center [11, 146] width 9 height 11
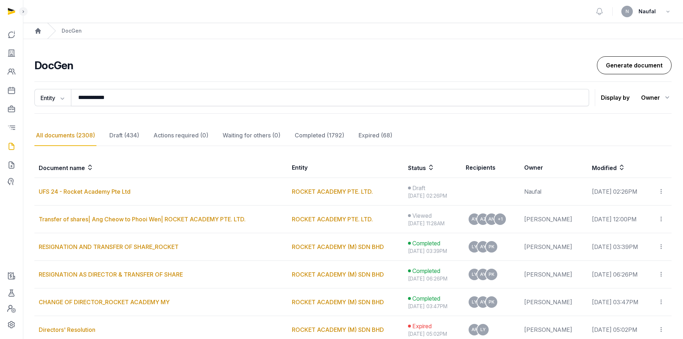
click at [614, 58] on link "Generate document" at bounding box center [634, 65] width 75 height 18
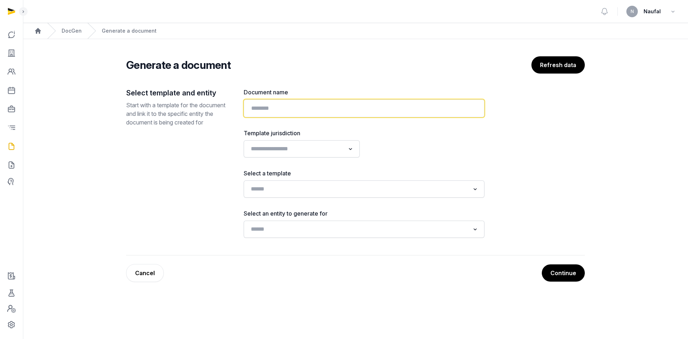
click at [321, 103] on input "text" at bounding box center [364, 108] width 241 height 18
click at [280, 103] on input "text" at bounding box center [364, 108] width 241 height 18
click at [308, 107] on input "******" at bounding box center [364, 108] width 241 height 18
paste input "**********"
type input "**********"
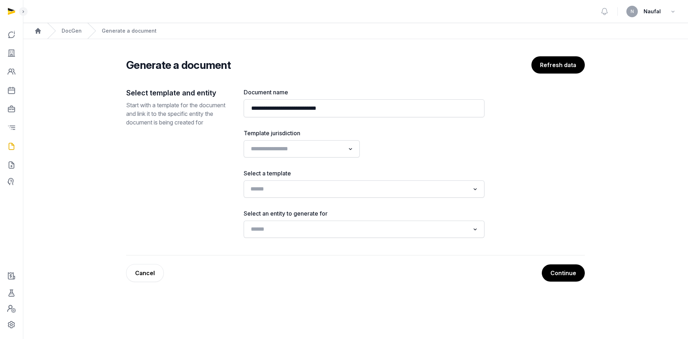
click at [346, 194] on div "Loading..." at bounding box center [364, 188] width 234 height 13
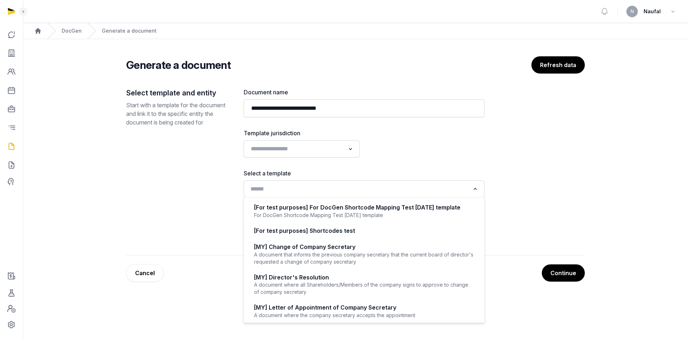
click at [347, 191] on input "Search for option" at bounding box center [359, 189] width 222 height 10
click at [497, 170] on div "**********" at bounding box center [355, 171] width 459 height 167
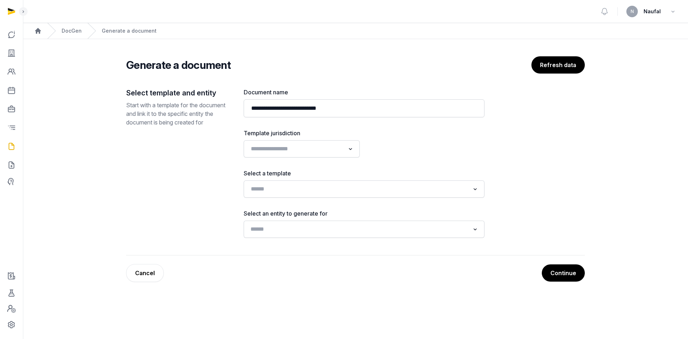
click at [425, 232] on input "Search for option" at bounding box center [359, 229] width 222 height 10
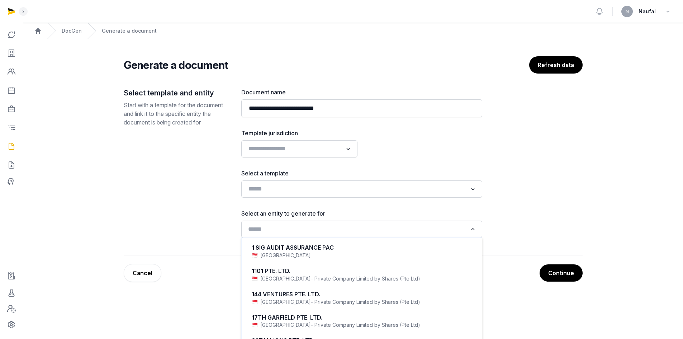
click at [425, 232] on input "Search for option" at bounding box center [357, 229] width 222 height 10
click at [499, 223] on div "**********" at bounding box center [353, 171] width 459 height 167
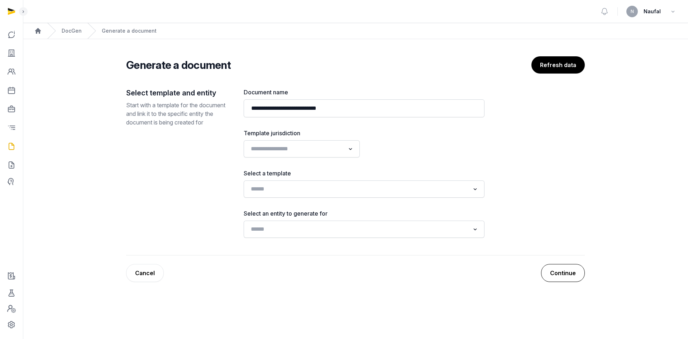
click at [548, 269] on button "Continue" at bounding box center [563, 273] width 44 height 18
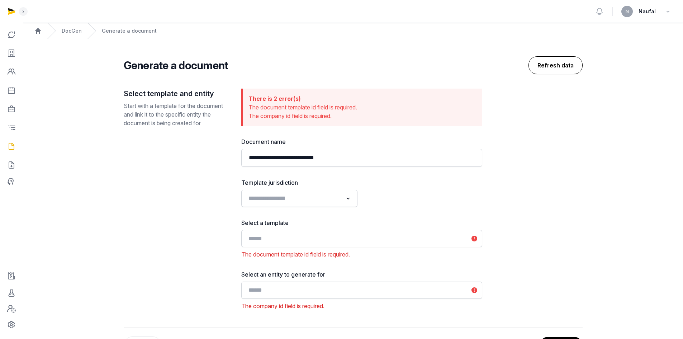
click at [554, 73] on button "Refresh data" at bounding box center [555, 65] width 54 height 18
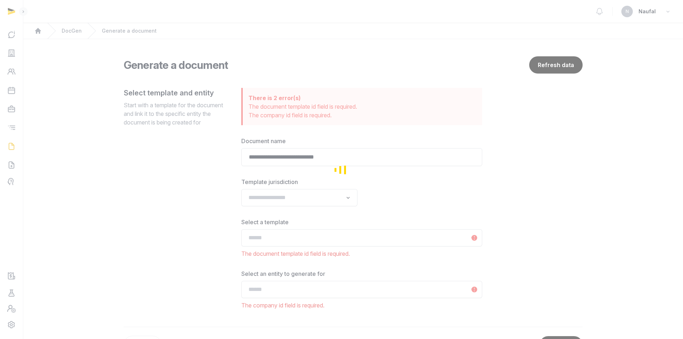
scroll to position [29, 0]
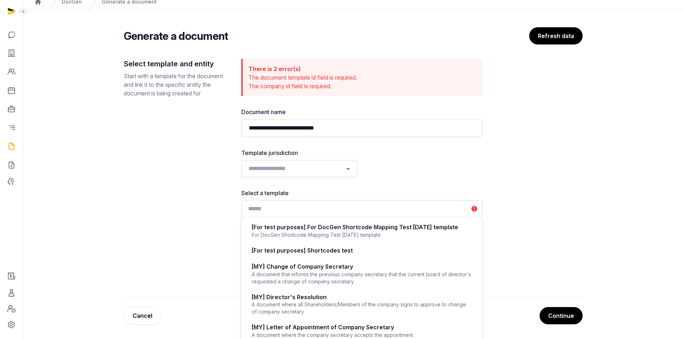
click at [391, 212] on input "Search for option" at bounding box center [357, 209] width 222 height 10
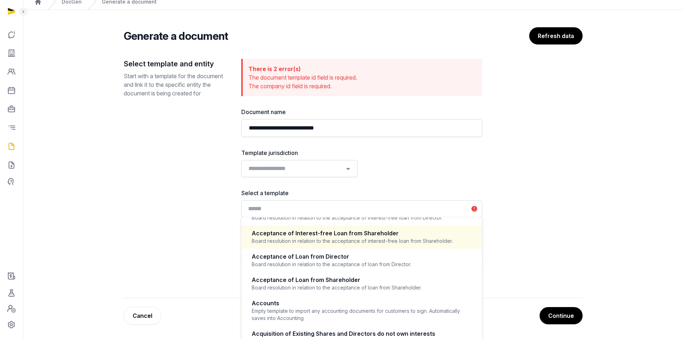
scroll to position [276, 0]
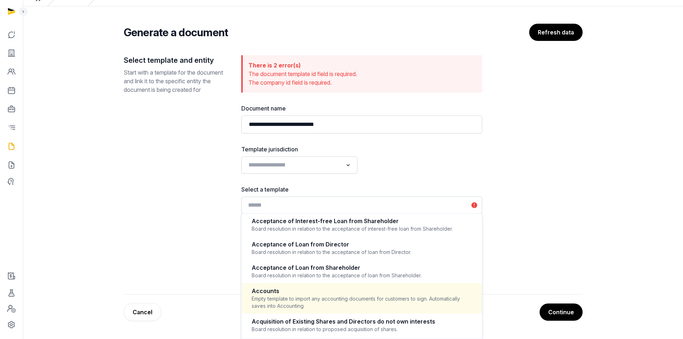
click at [354, 295] on div "Empty template to import any accounting documents for customers to sign. Automa…" at bounding box center [362, 302] width 220 height 14
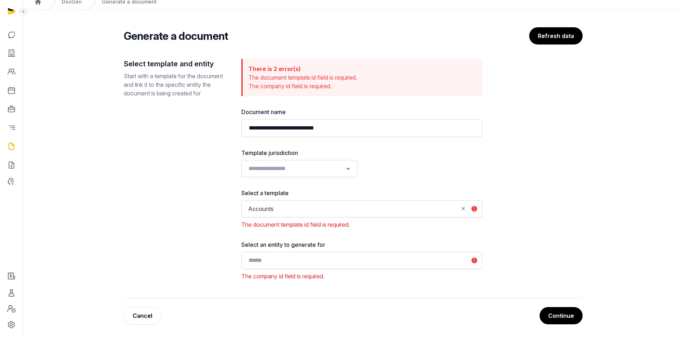
scroll to position [29, 0]
click at [559, 312] on button "Continue" at bounding box center [561, 316] width 44 height 18
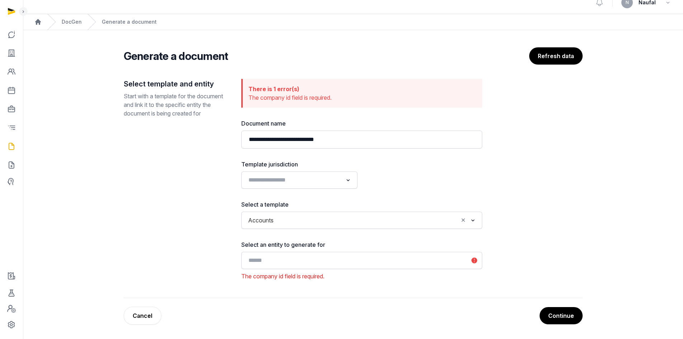
scroll to position [9, 0]
click at [343, 257] on input "Search for option" at bounding box center [357, 260] width 222 height 10
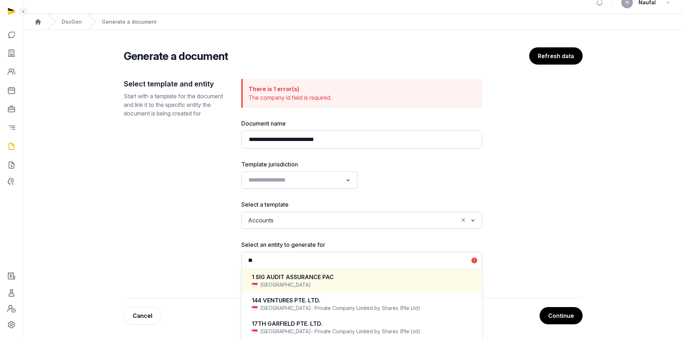
scroll to position [0, 0]
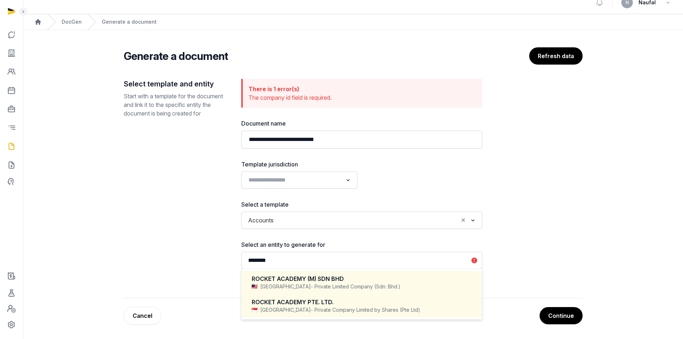
click at [378, 303] on div "ROCKET ACADEMY PTE. LTD." at bounding box center [362, 302] width 220 height 8
type input "********"
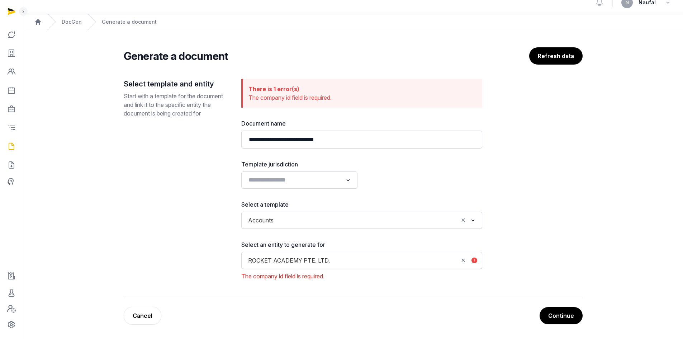
click at [362, 223] on input "Search for option" at bounding box center [367, 220] width 181 height 10
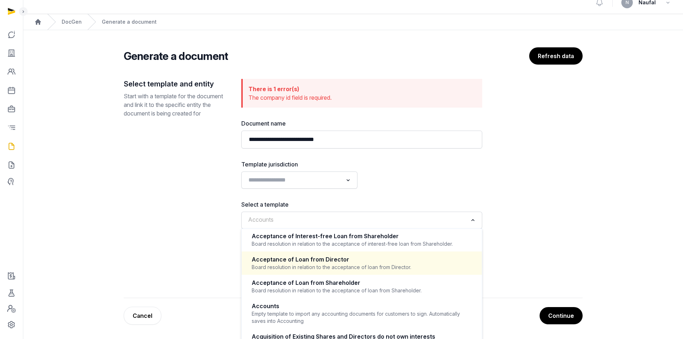
scroll to position [24, 0]
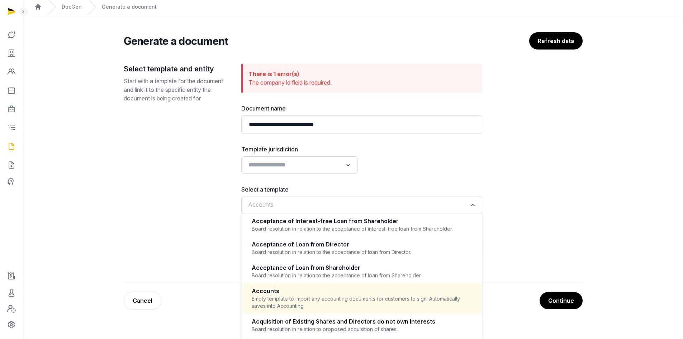
click at [626, 210] on main "**********" at bounding box center [353, 169] width 660 height 309
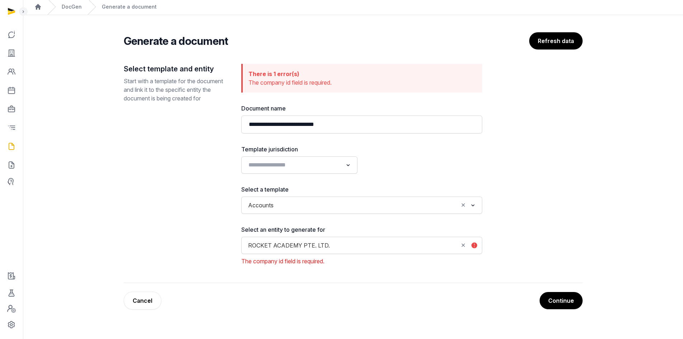
scroll to position [9, 0]
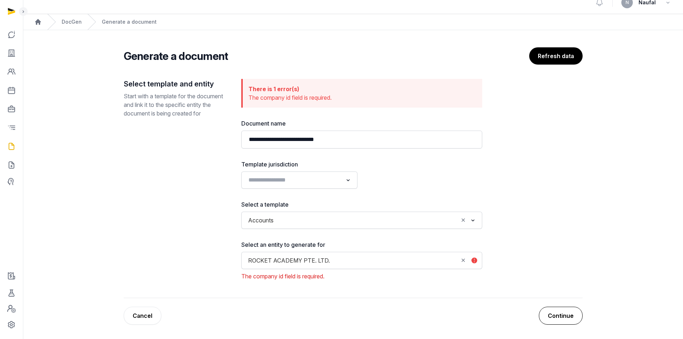
click at [563, 312] on button "Continue" at bounding box center [561, 316] width 44 height 18
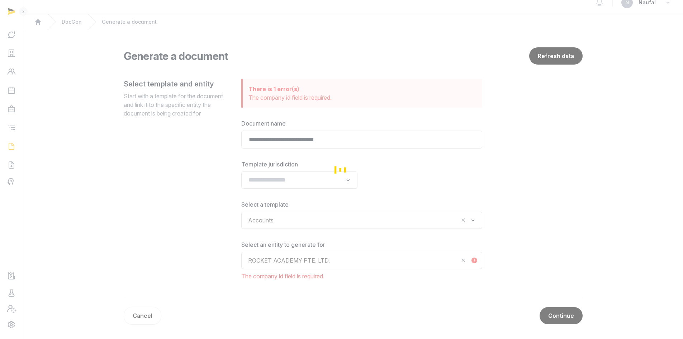
scroll to position [0, 0]
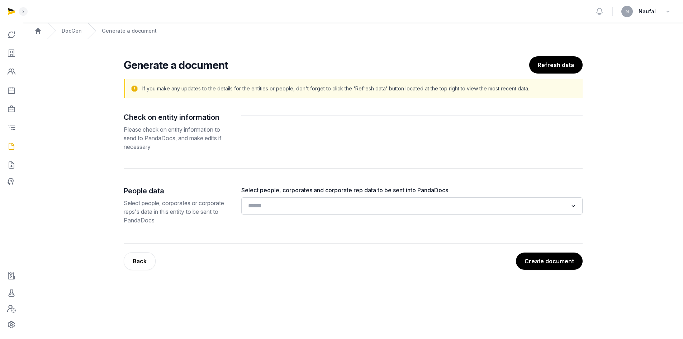
click at [312, 202] on input "Search for option" at bounding box center [407, 206] width 322 height 10
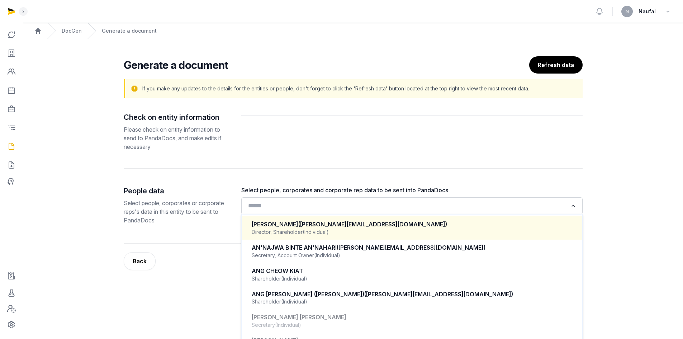
click at [310, 222] on div "[PERSON_NAME] ([PERSON_NAME][EMAIL_ADDRESS][DOMAIN_NAME])" at bounding box center [412, 224] width 321 height 8
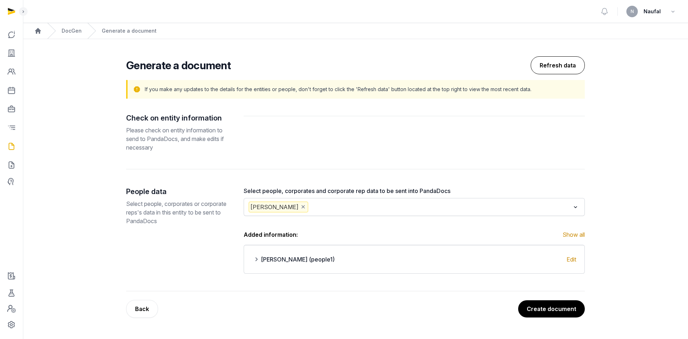
click at [540, 62] on button "Refresh data" at bounding box center [558, 65] width 54 height 18
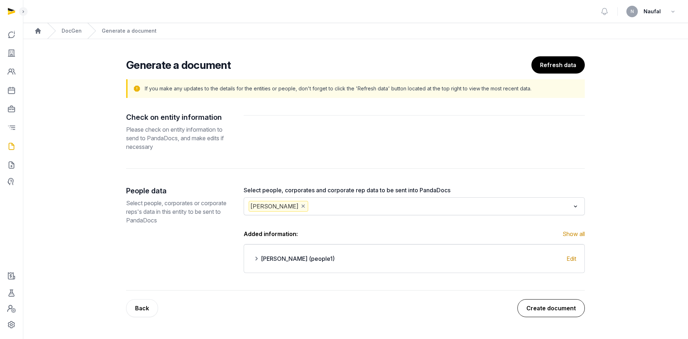
click at [552, 304] on button "Create document" at bounding box center [551, 308] width 67 height 18
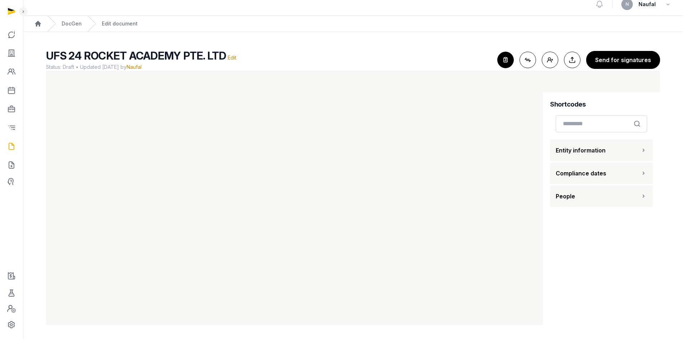
scroll to position [6, 0]
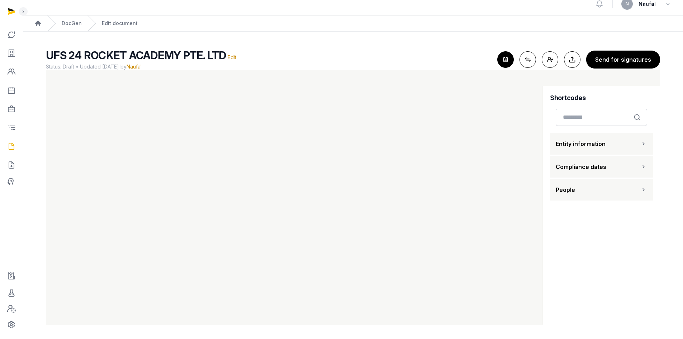
click at [603, 188] on button "People" at bounding box center [601, 190] width 103 height 22
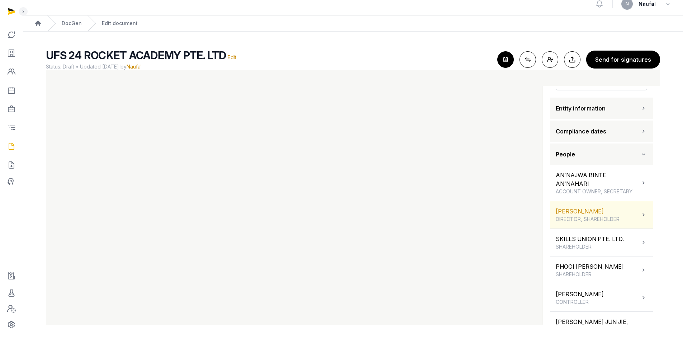
scroll to position [36, 0]
click at [603, 222] on div "[PERSON_NAME] DIRECTOR, SHAREHOLDER" at bounding box center [588, 215] width 64 height 16
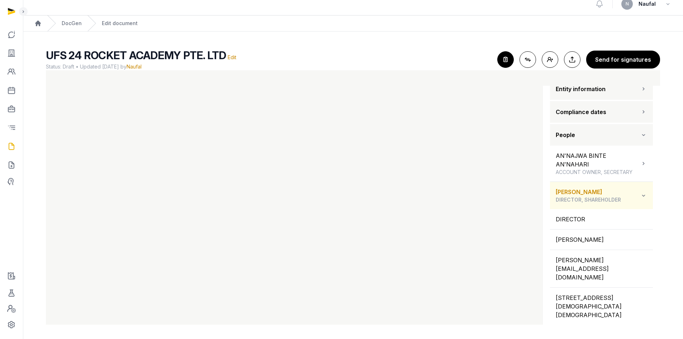
scroll to position [72, 0]
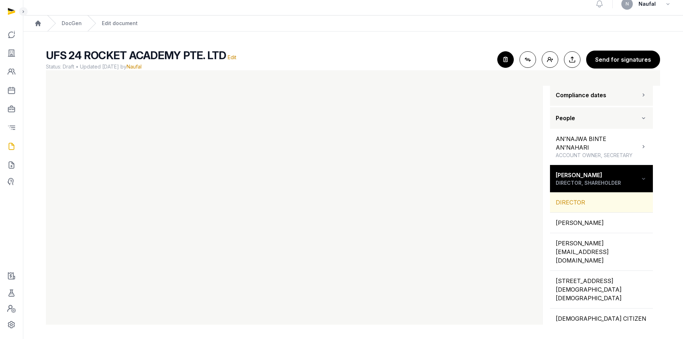
click at [587, 212] on div "DIRECTOR" at bounding box center [601, 202] width 103 height 20
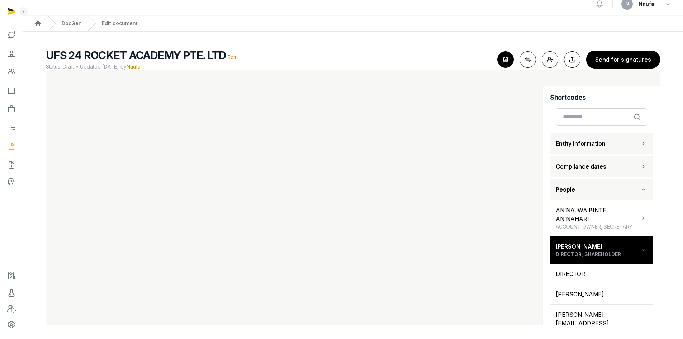
scroll to position [0, 0]
click at [623, 186] on button "People" at bounding box center [601, 190] width 103 height 22
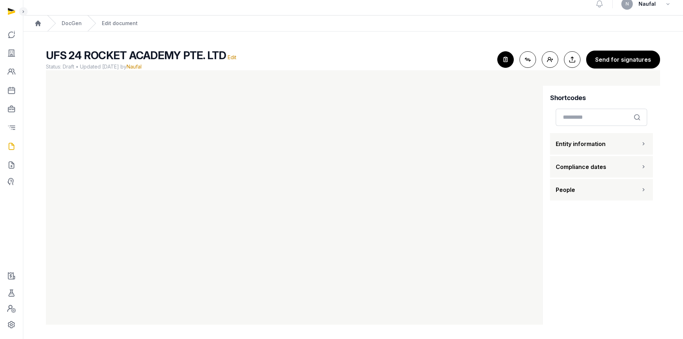
click at [631, 169] on button "Compliance dates" at bounding box center [601, 167] width 103 height 22
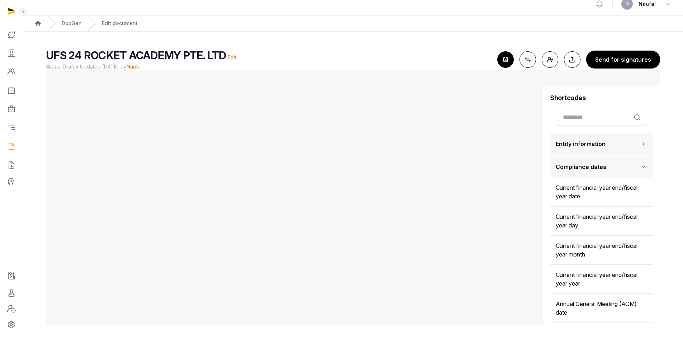
click at [631, 169] on button "Compliance dates" at bounding box center [601, 167] width 103 height 22
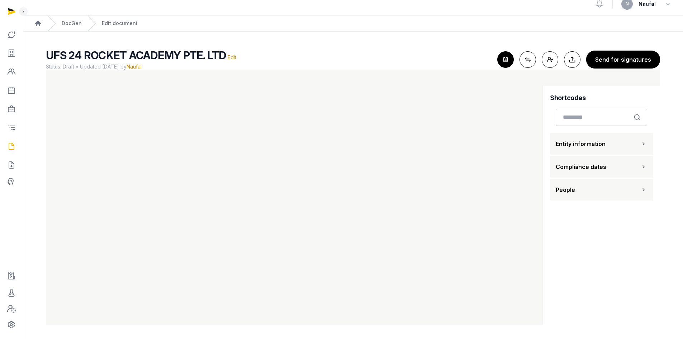
click at [601, 148] on span "Entity information" at bounding box center [581, 143] width 50 height 9
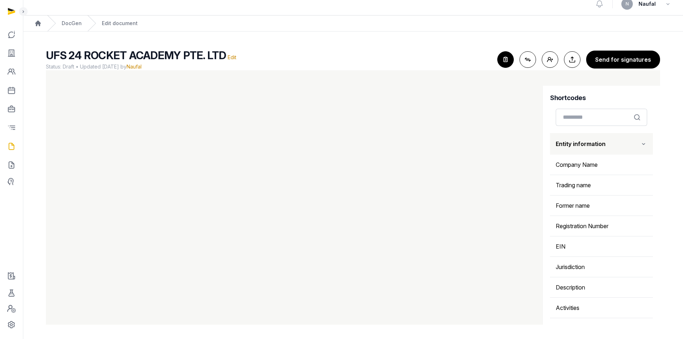
click at [601, 148] on span "Entity information" at bounding box center [581, 143] width 50 height 9
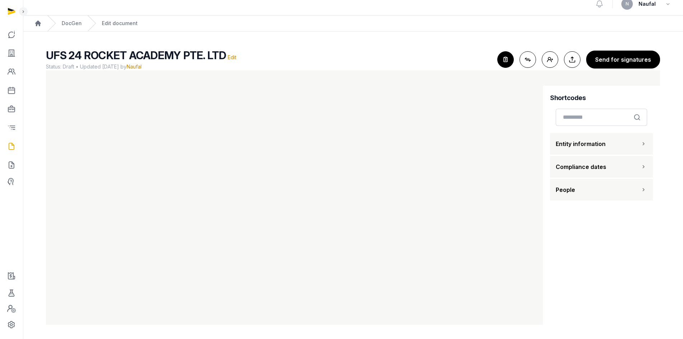
click at [615, 193] on button "People" at bounding box center [601, 190] width 103 height 22
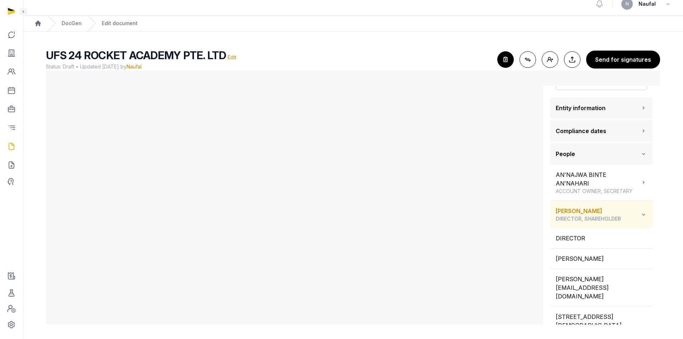
scroll to position [34, 0]
click at [641, 220] on icon at bounding box center [643, 216] width 7 height 9
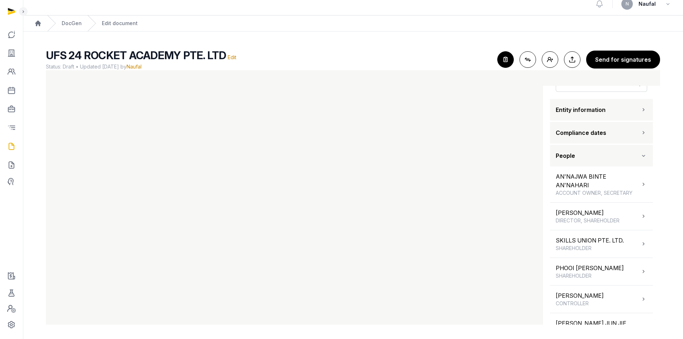
click at [625, 130] on button "Compliance dates" at bounding box center [601, 133] width 103 height 22
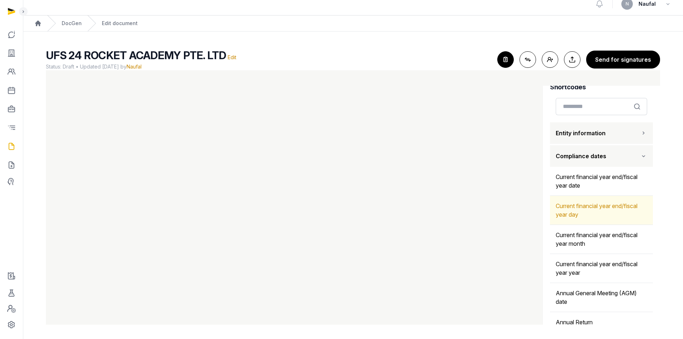
scroll to position [0, 0]
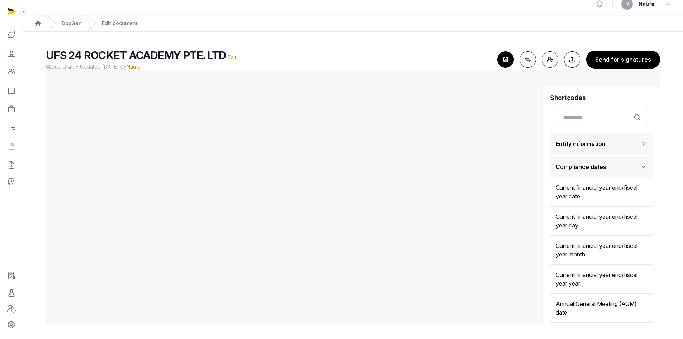
click at [628, 148] on button "Entity information" at bounding box center [601, 144] width 103 height 22
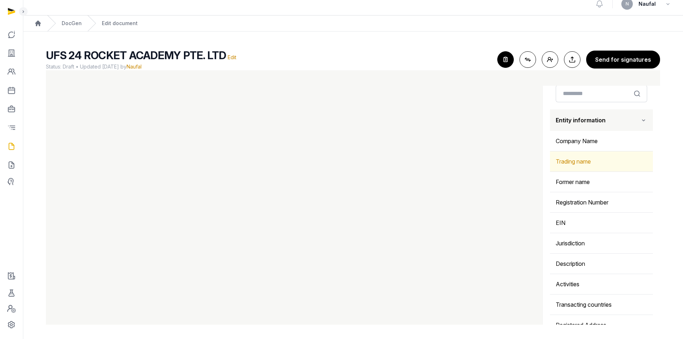
scroll to position [36, 0]
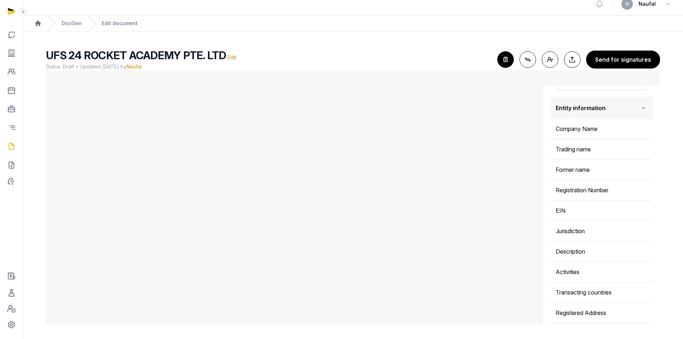
click at [626, 110] on button "Entity information" at bounding box center [601, 108] width 103 height 22
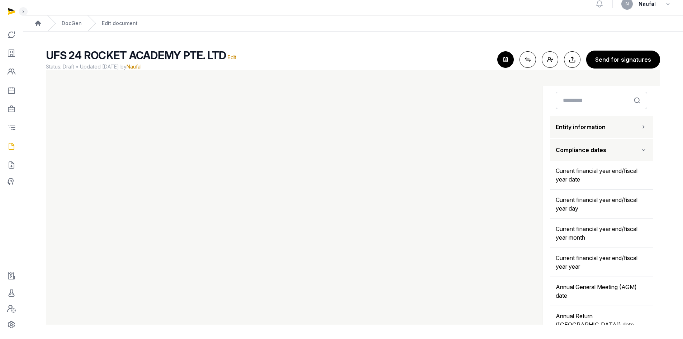
scroll to position [0, 0]
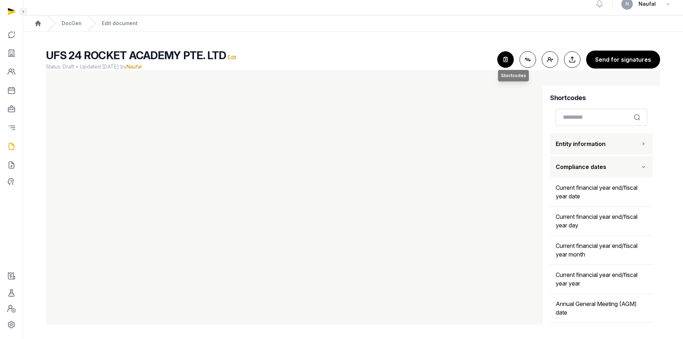
click at [506, 56] on icon "button" at bounding box center [506, 60] width 16 height 16
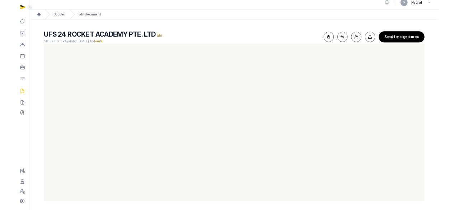
scroll to position [7, 0]
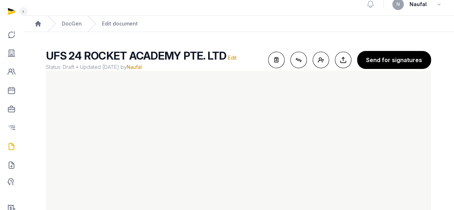
click at [443, 76] on main "UFS 24 ROCKET ACADEMY PTE. LTD Edit Status: Draft • Updated [DATE] by Naufal Fo…" at bounding box center [238, 137] width 431 height 210
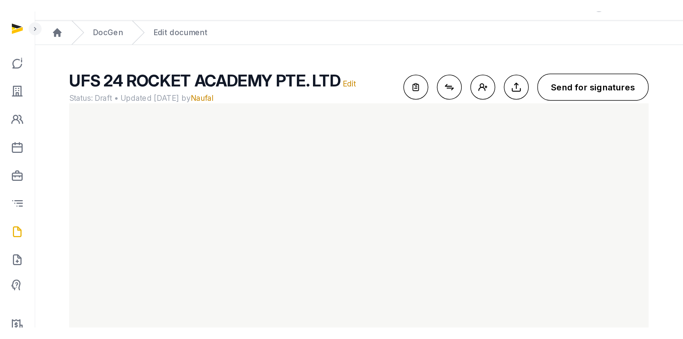
scroll to position [0, 0]
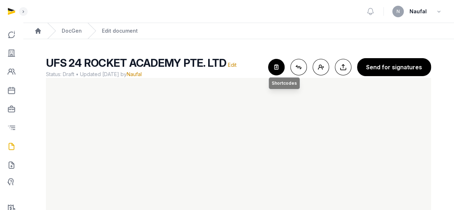
click at [279, 68] on icon "button" at bounding box center [276, 67] width 16 height 16
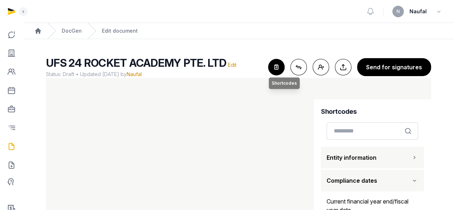
click at [279, 68] on icon "button" at bounding box center [276, 67] width 16 height 16
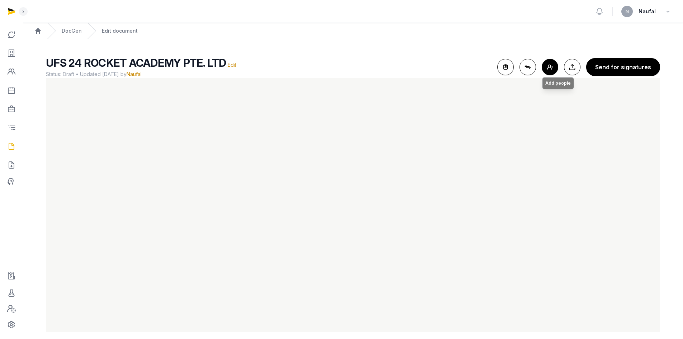
click at [552, 66] on button "Add people Add people" at bounding box center [550, 67] width 16 height 16
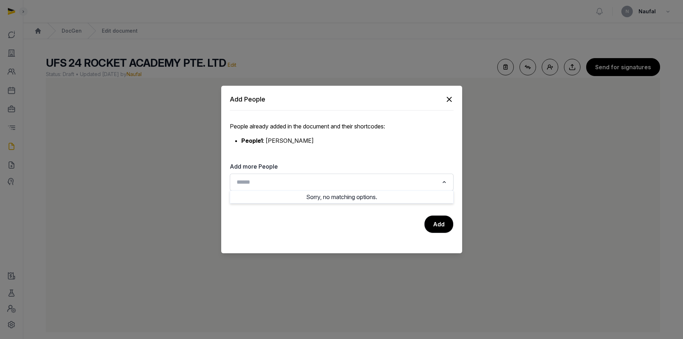
click at [264, 179] on input "Search for option" at bounding box center [336, 182] width 205 height 10
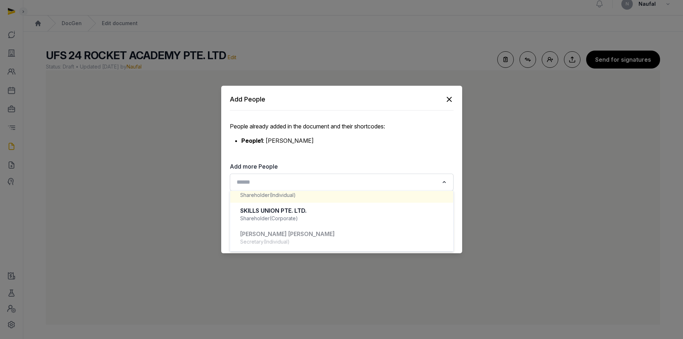
scroll to position [211, 0]
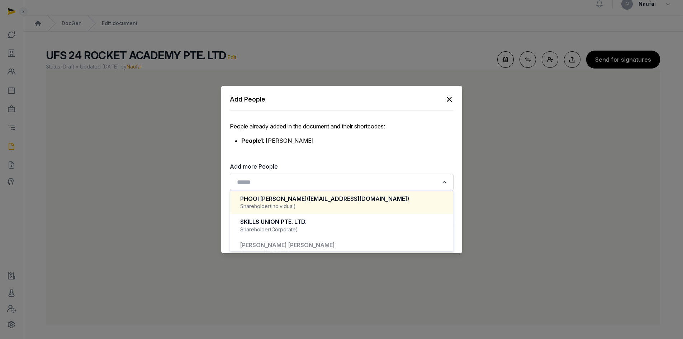
click at [448, 99] on icon "button" at bounding box center [449, 99] width 9 height 9
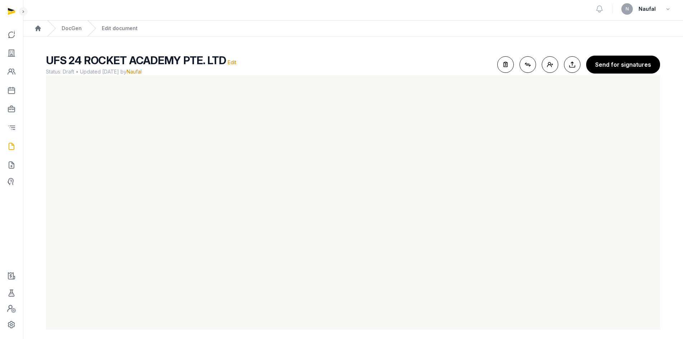
scroll to position [0, 0]
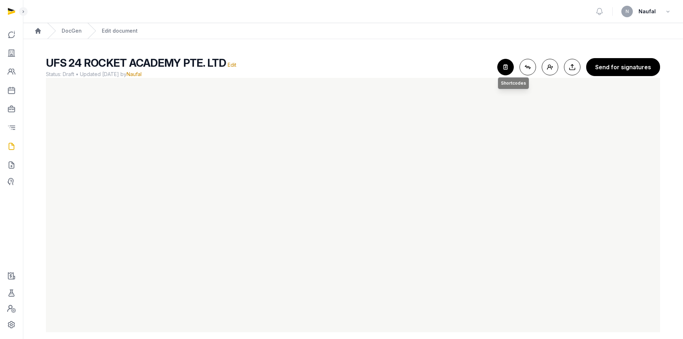
click at [510, 66] on icon "button" at bounding box center [506, 67] width 16 height 16
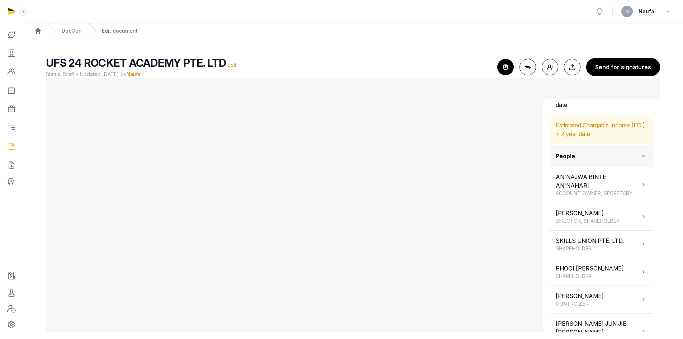
scroll to position [1315, 0]
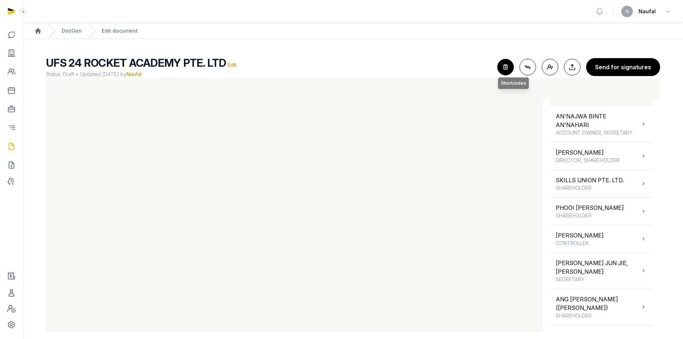
click at [505, 67] on icon "button" at bounding box center [506, 67] width 16 height 16
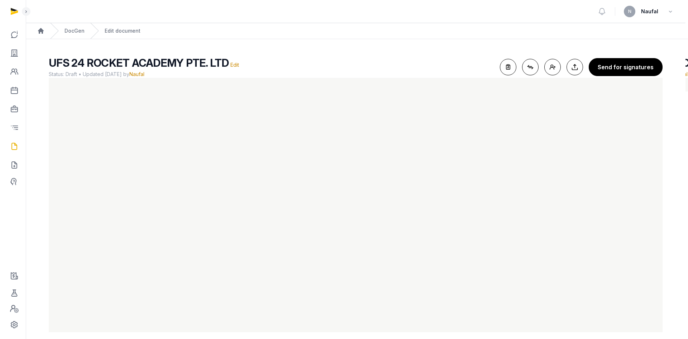
scroll to position [8, 0]
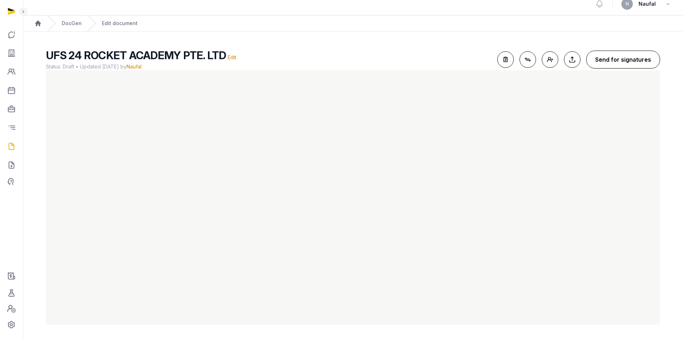
click at [614, 55] on button "Send for signatures" at bounding box center [623, 60] width 74 height 18
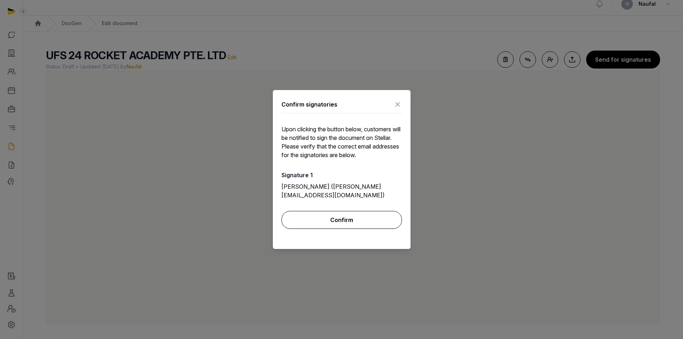
click at [352, 217] on button "Confirm" at bounding box center [341, 220] width 120 height 18
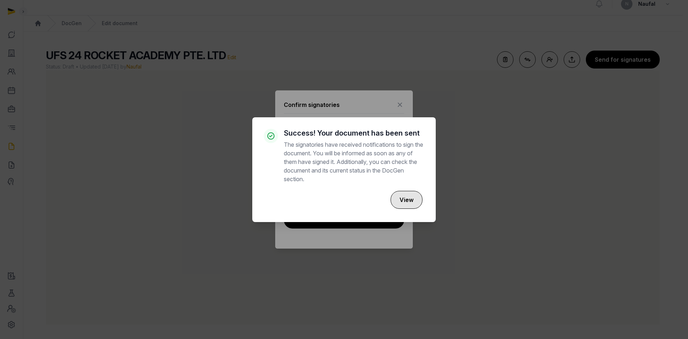
click at [418, 194] on button "View" at bounding box center [407, 200] width 32 height 18
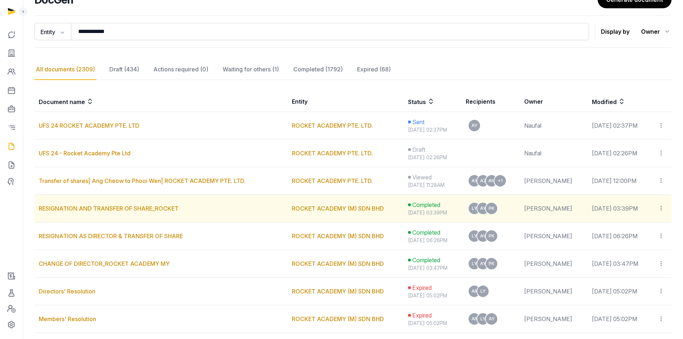
scroll to position [72, 0]
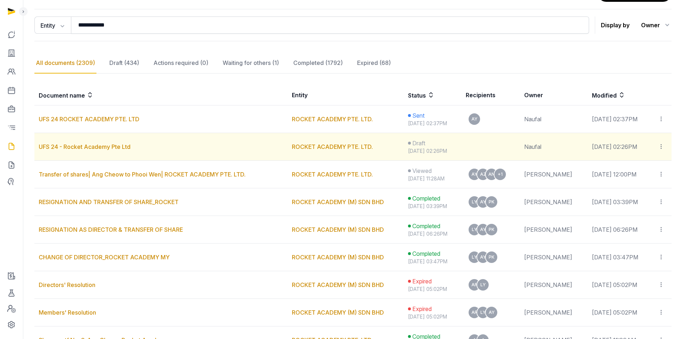
click at [660, 146] on icon at bounding box center [661, 147] width 6 height 8
click at [637, 176] on div "Delete" at bounding box center [638, 180] width 57 height 14
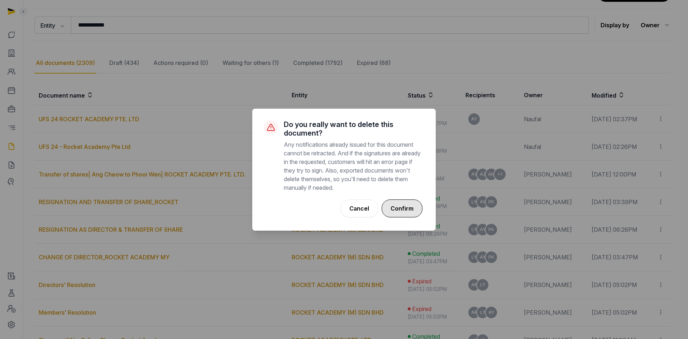
click at [411, 206] on button "Confirm" at bounding box center [402, 208] width 41 height 18
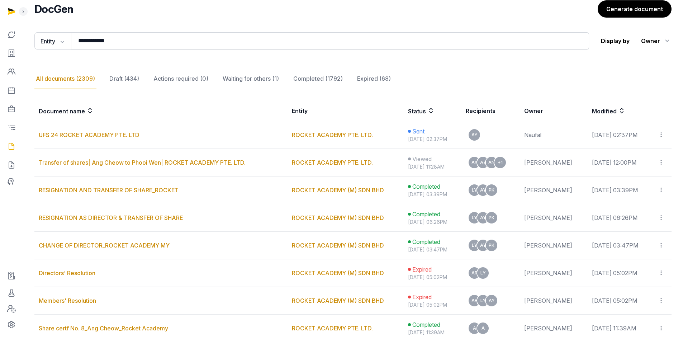
scroll to position [0, 0]
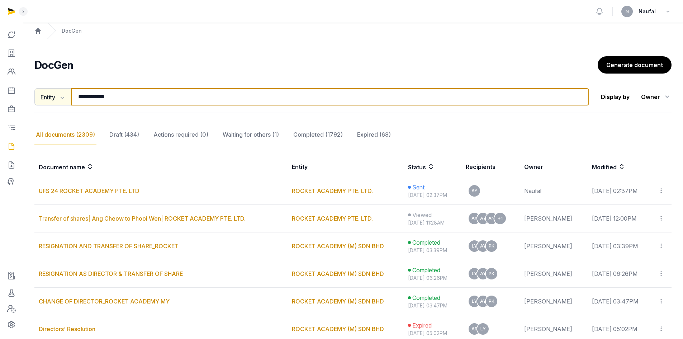
drag, startPoint x: 142, startPoint y: 95, endPoint x: 53, endPoint y: 98, distance: 89.0
click at [53, 98] on div "**********" at bounding box center [311, 96] width 555 height 17
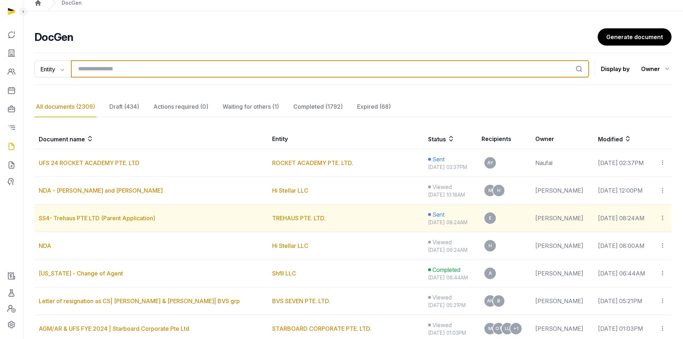
scroll to position [36, 0]
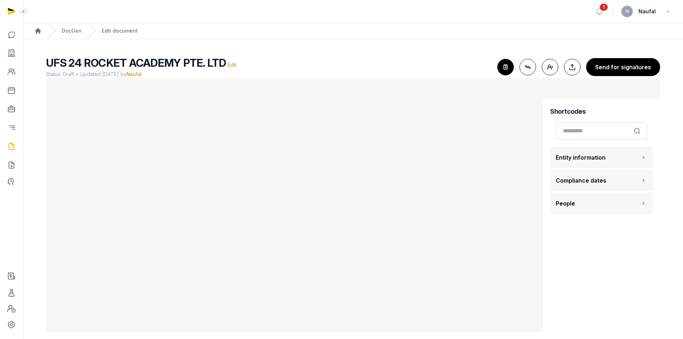
drag, startPoint x: 11, startPoint y: 10, endPoint x: 14, endPoint y: 8, distance: 4.0
click at [11, 10] on div at bounding box center [11, 11] width 23 height 23
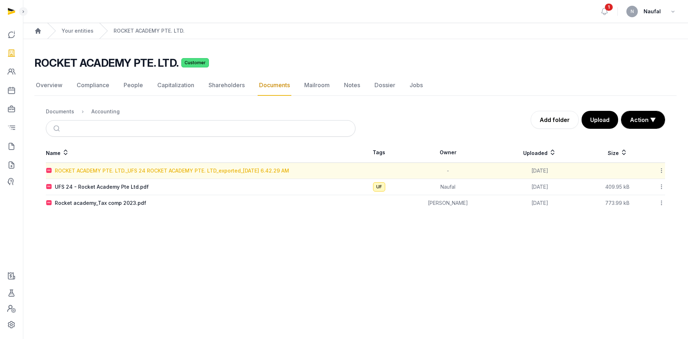
click at [191, 171] on div "ROCKET ACADEMY PTE. LTD._UFS 24 ROCKET ACADEMY PTE. LTD_exported_[DATE] 6.42.29…" at bounding box center [172, 170] width 234 height 7
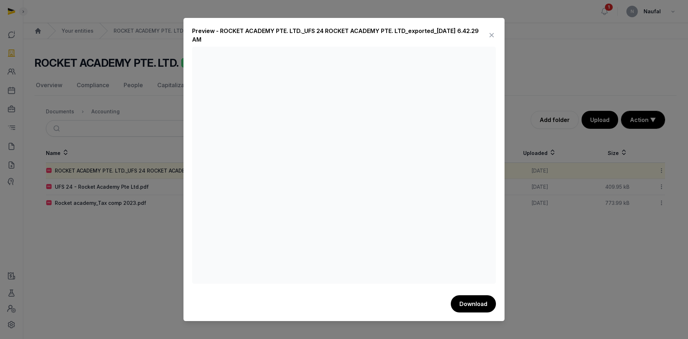
click at [492, 36] on icon at bounding box center [492, 34] width 9 height 11
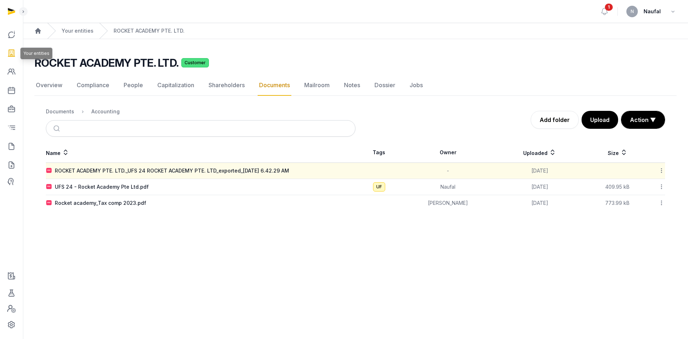
click at [12, 47] on icon at bounding box center [11, 52] width 9 height 11
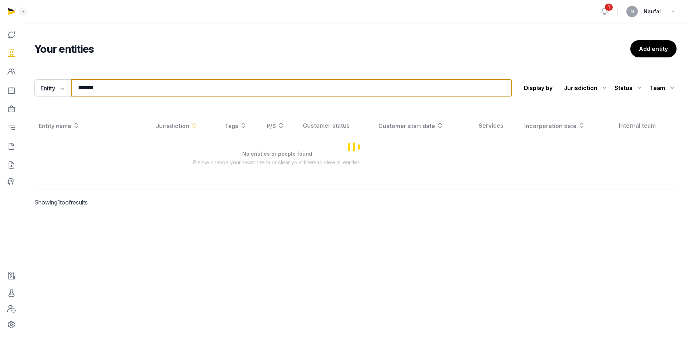
drag, startPoint x: 127, startPoint y: 94, endPoint x: 74, endPoint y: 94, distance: 53.1
click at [74, 94] on input "******" at bounding box center [291, 87] width 441 height 17
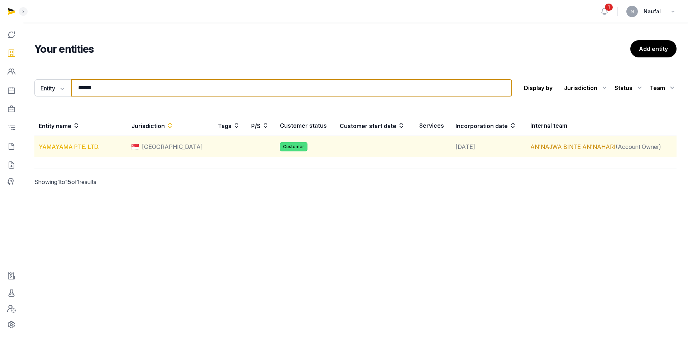
type input "******"
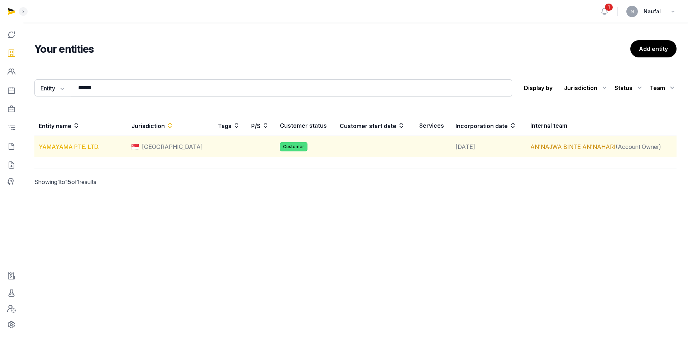
click at [86, 149] on link "YAMAYAMA PTE. LTD." at bounding box center [69, 146] width 61 height 7
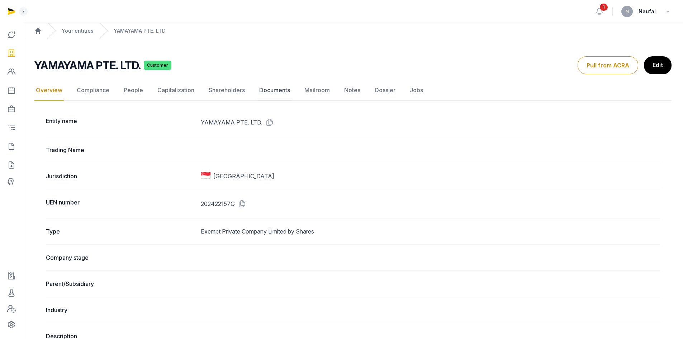
click at [261, 85] on link "Documents" at bounding box center [275, 90] width 34 height 21
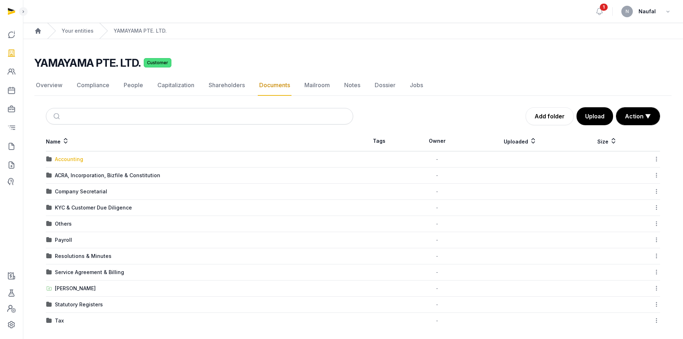
click at [73, 157] on div "Accounting" at bounding box center [69, 159] width 28 height 7
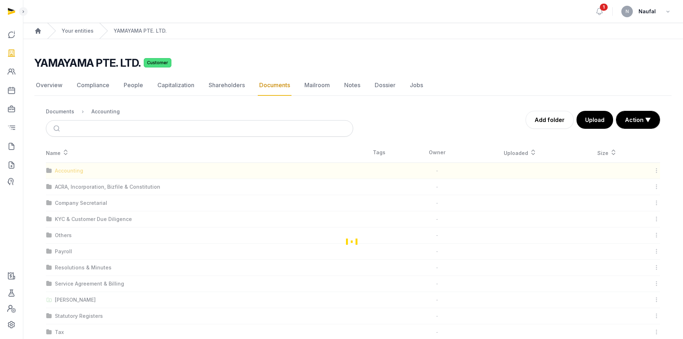
click at [73, 157] on div "Loading" at bounding box center [352, 241] width 637 height 198
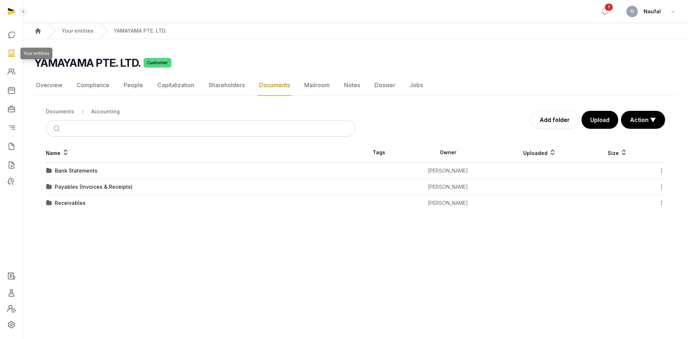
click at [6, 52] on link at bounding box center [11, 52] width 17 height 17
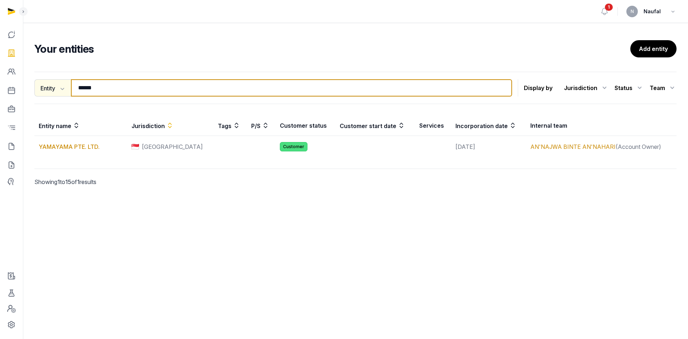
drag, startPoint x: 115, startPoint y: 88, endPoint x: 63, endPoint y: 83, distance: 51.5
click at [63, 83] on div "Entity Entity People Tags Services ****** Search" at bounding box center [273, 87] width 478 height 17
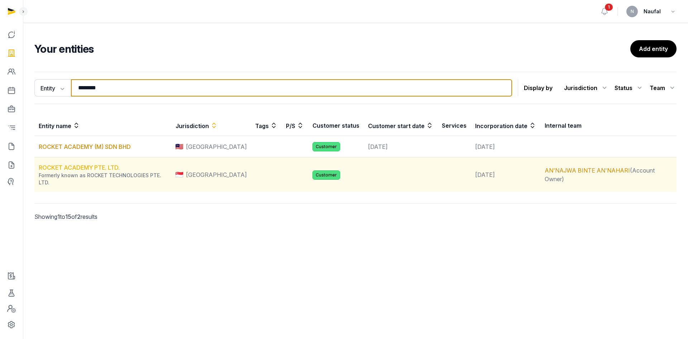
type input "********"
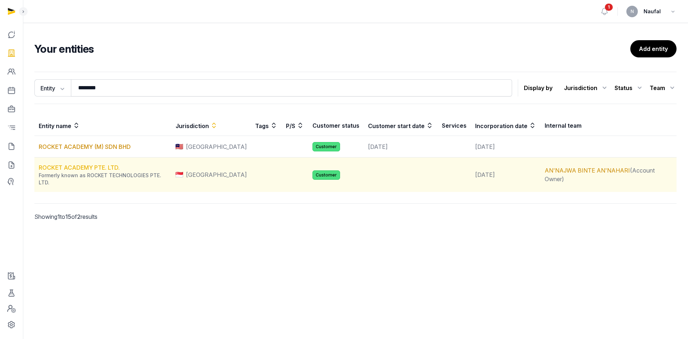
click at [70, 165] on link "ROCKET ACADEMY PTE. LTD." at bounding box center [79, 167] width 81 height 7
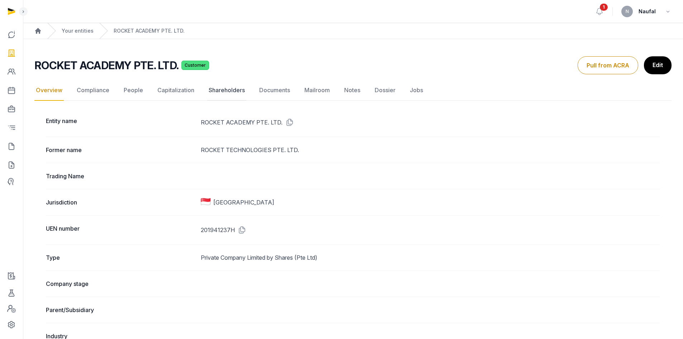
click at [234, 91] on link "Shareholders" at bounding box center [226, 90] width 39 height 21
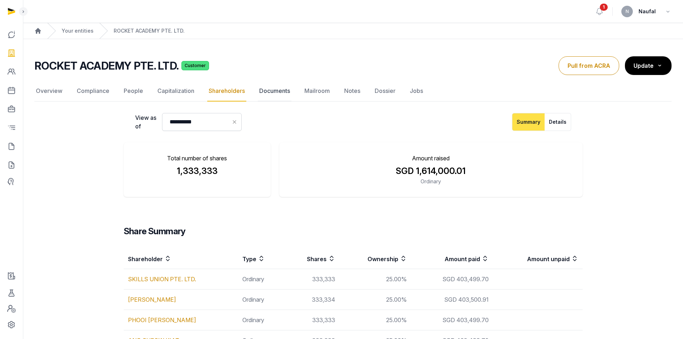
click at [270, 89] on link "Documents" at bounding box center [275, 91] width 34 height 21
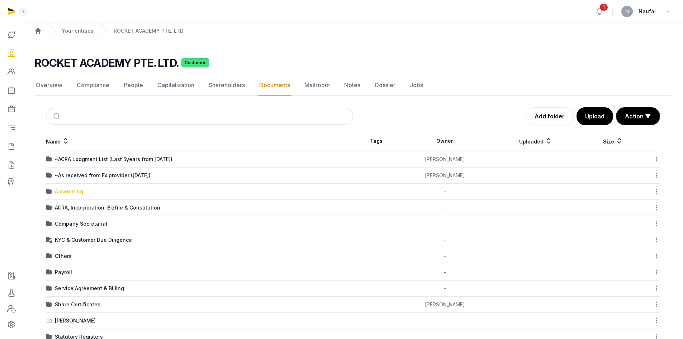
click at [77, 191] on div "Accounting" at bounding box center [69, 191] width 28 height 7
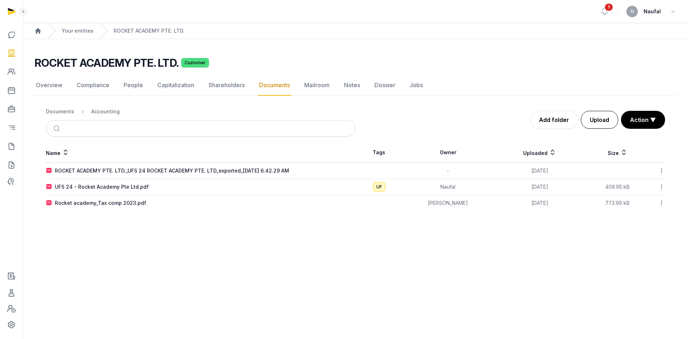
click at [597, 122] on button "Upload" at bounding box center [599, 120] width 37 height 18
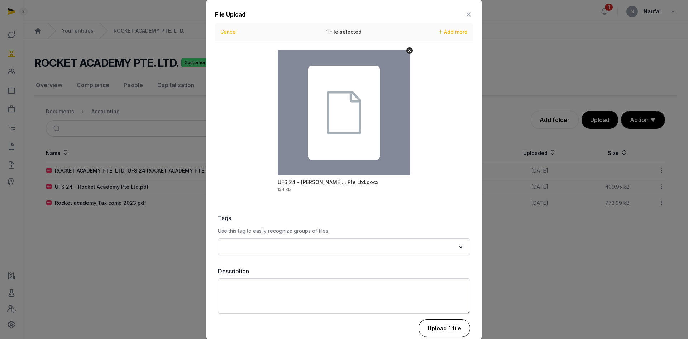
click at [439, 326] on button "Upload 1 file" at bounding box center [445, 328] width 52 height 18
